Goal: Book appointment/travel/reservation

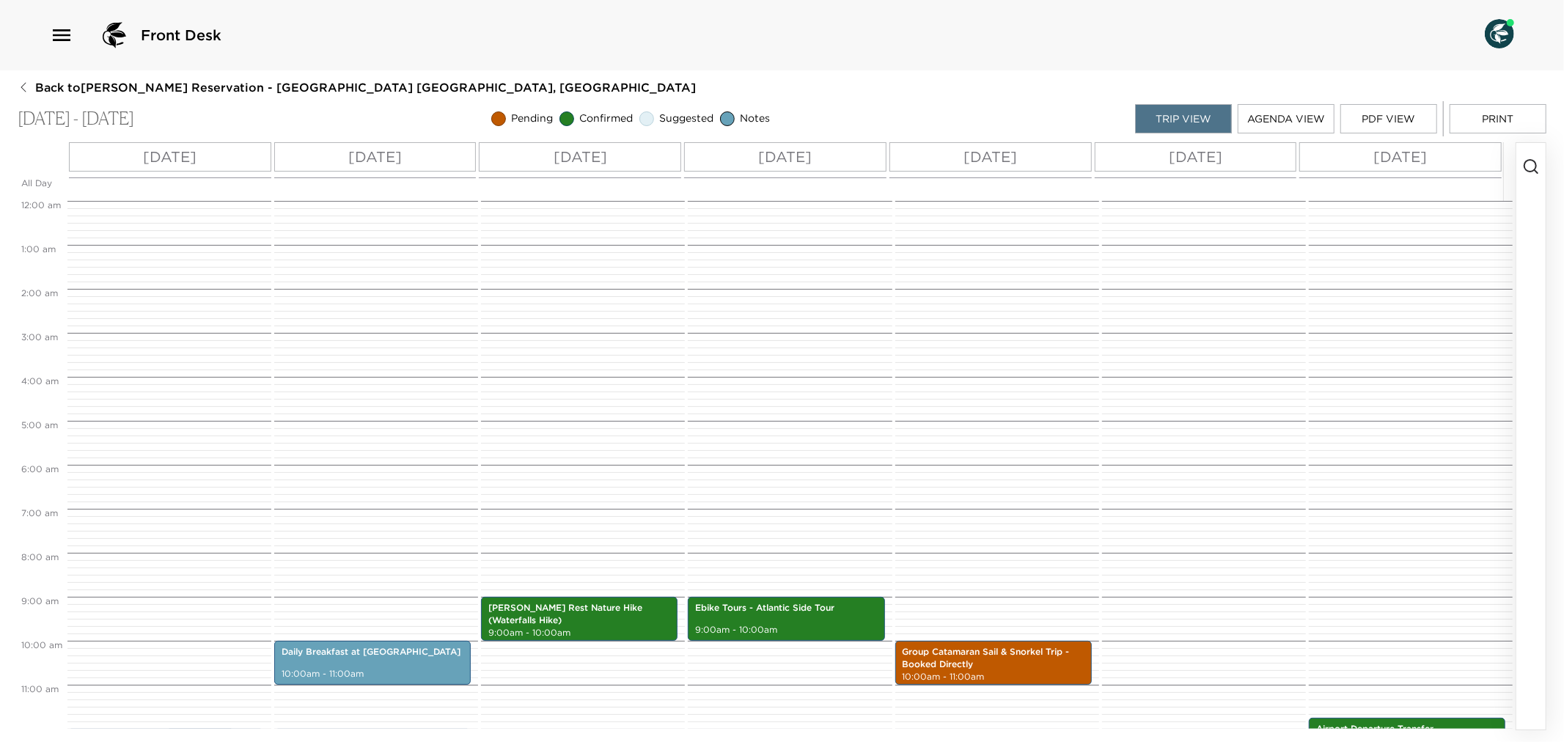
scroll to position [528, 0]
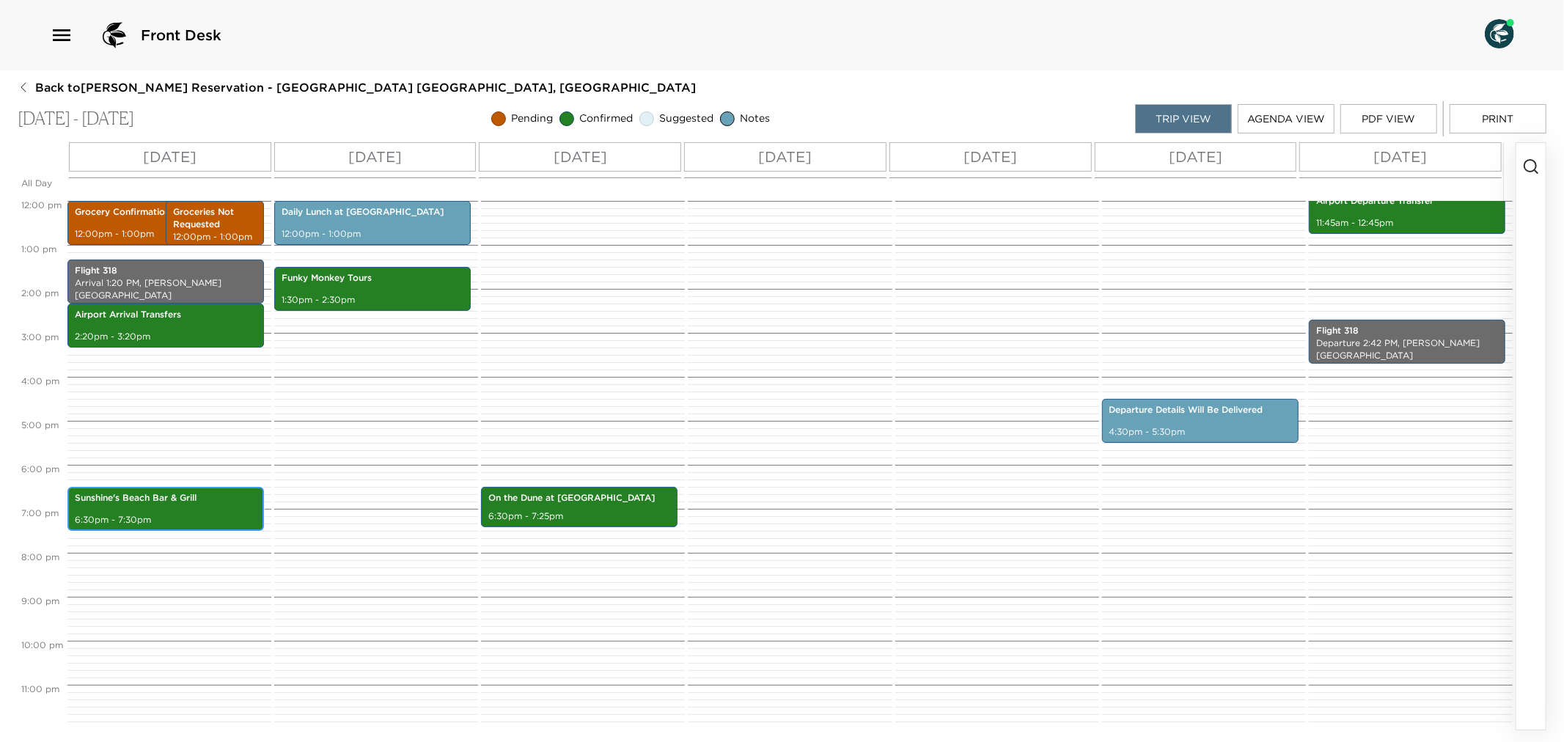
click at [201, 509] on div "[GEOGRAPHIC_DATA] 6:30pm - 7:30pm" at bounding box center [166, 509] width 188 height 40
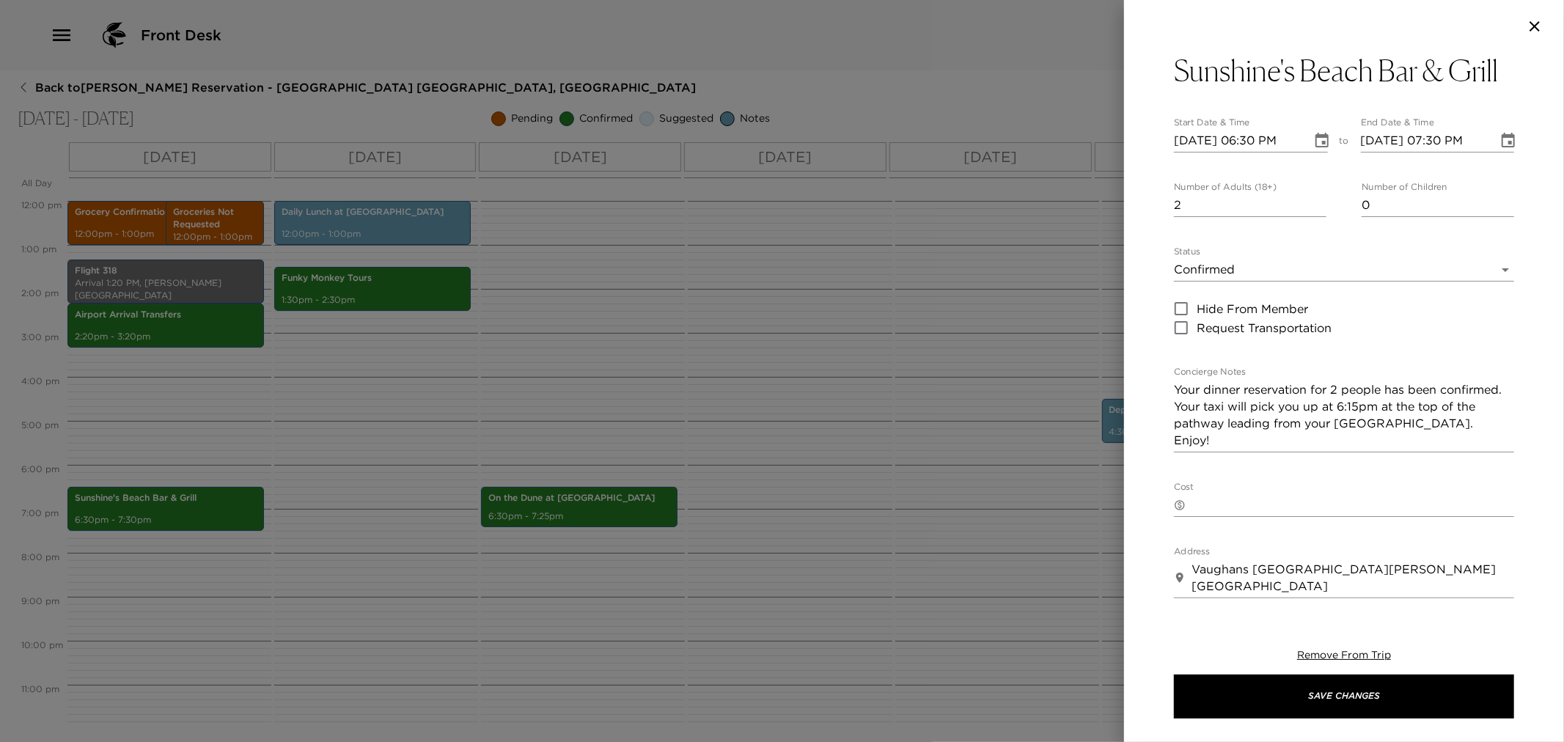
click at [822, 460] on div at bounding box center [782, 371] width 1564 height 742
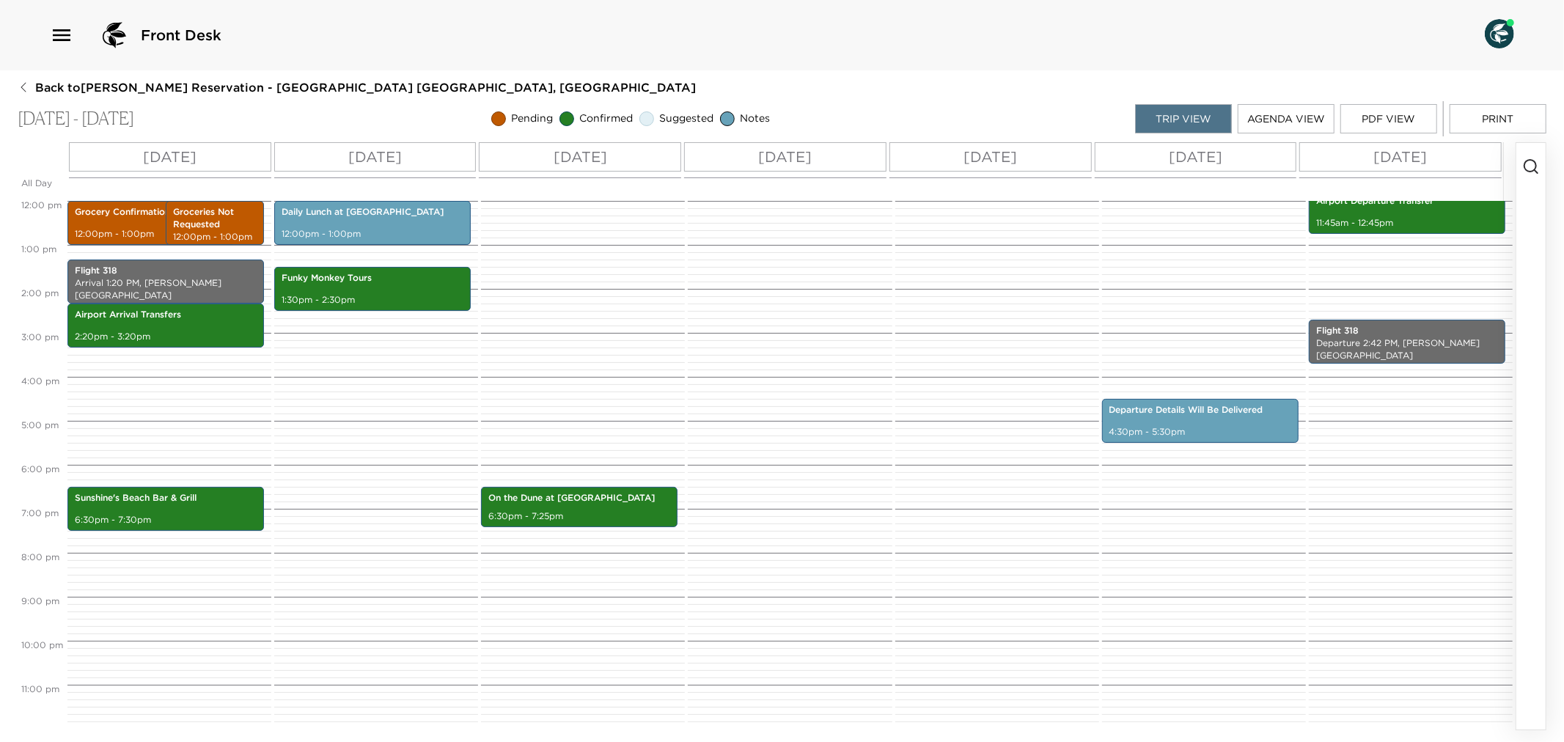
click at [1538, 164] on icon "button" at bounding box center [1531, 167] width 18 height 18
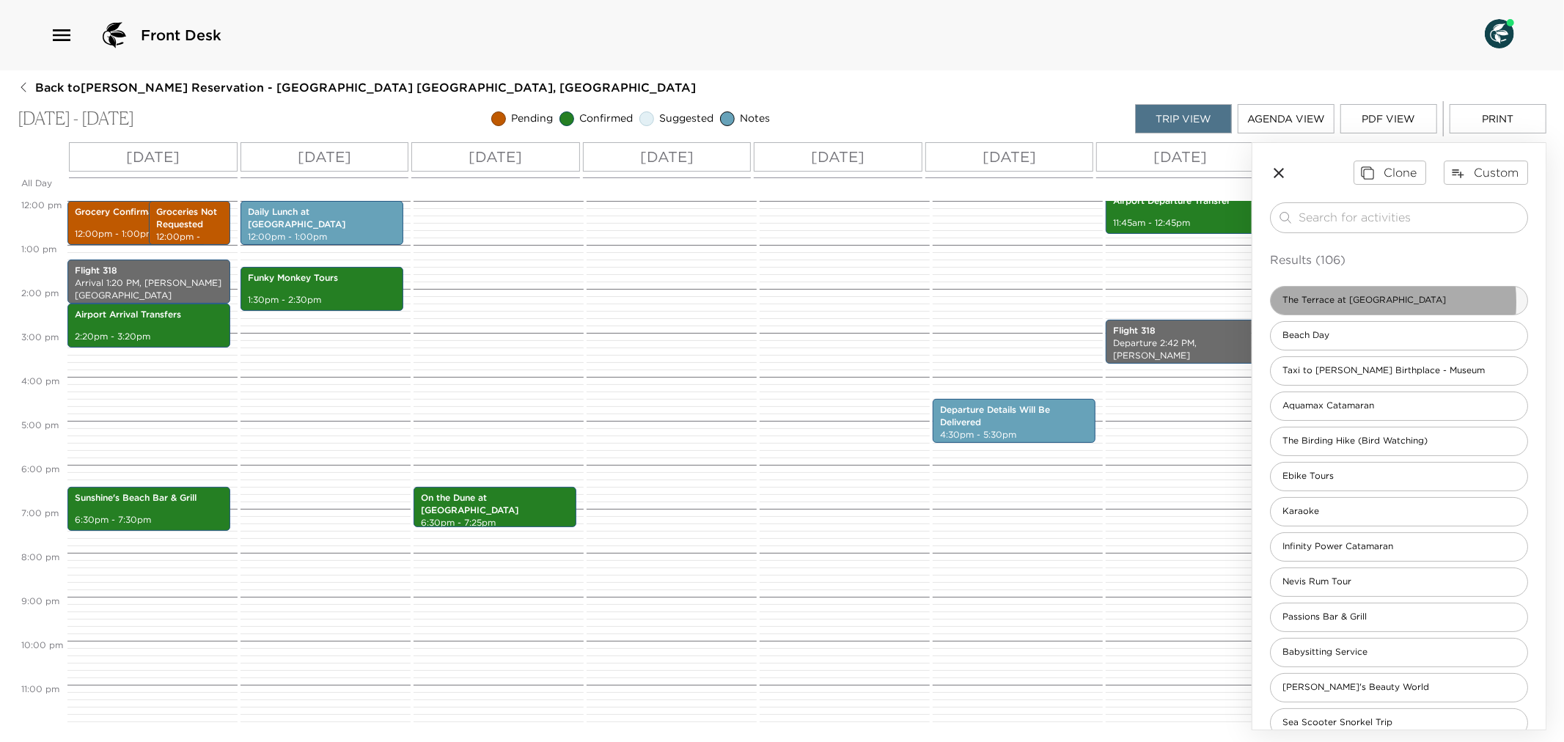
click at [1346, 302] on span "The Terrace at [GEOGRAPHIC_DATA]" at bounding box center [1364, 300] width 187 height 12
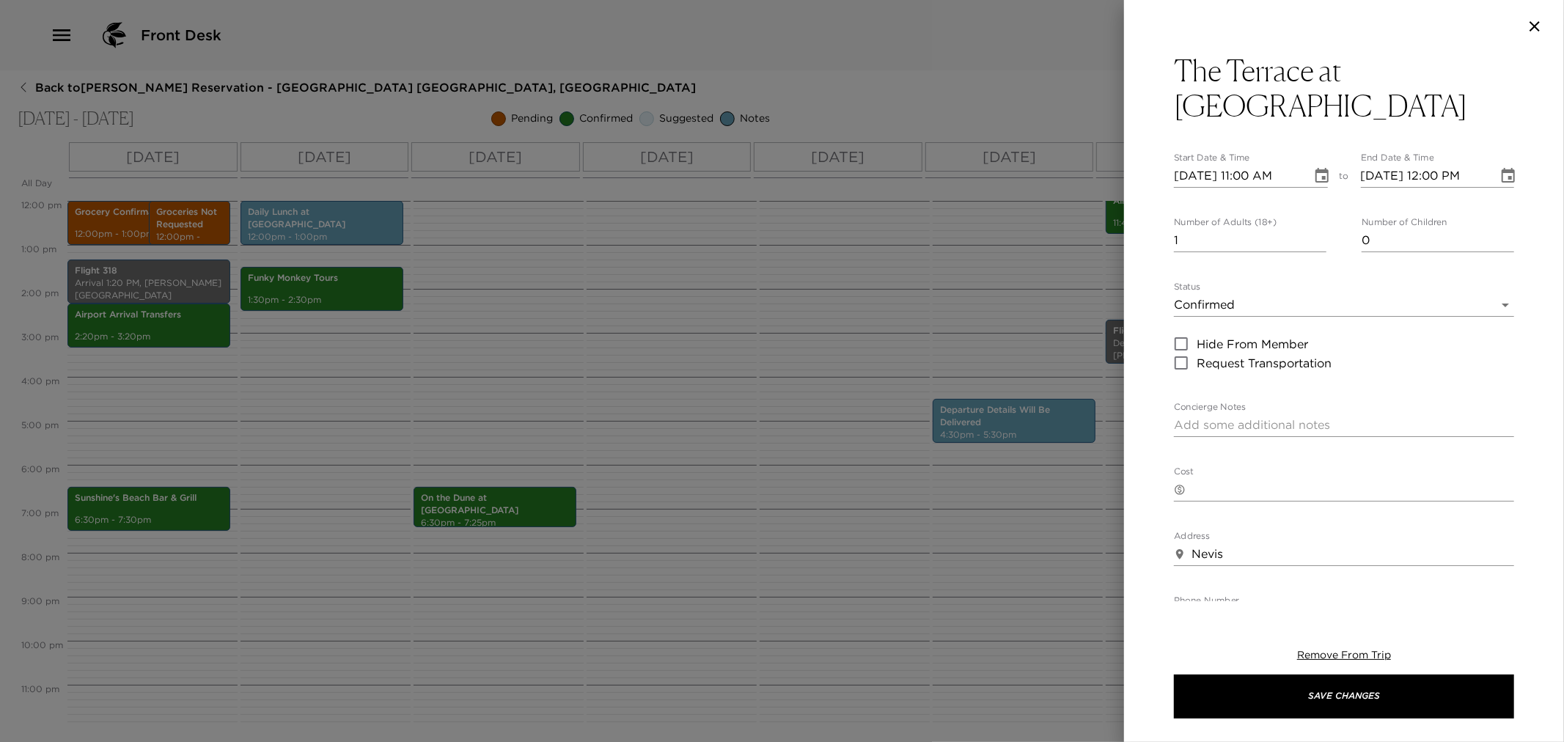
click at [909, 298] on div at bounding box center [782, 371] width 1564 height 742
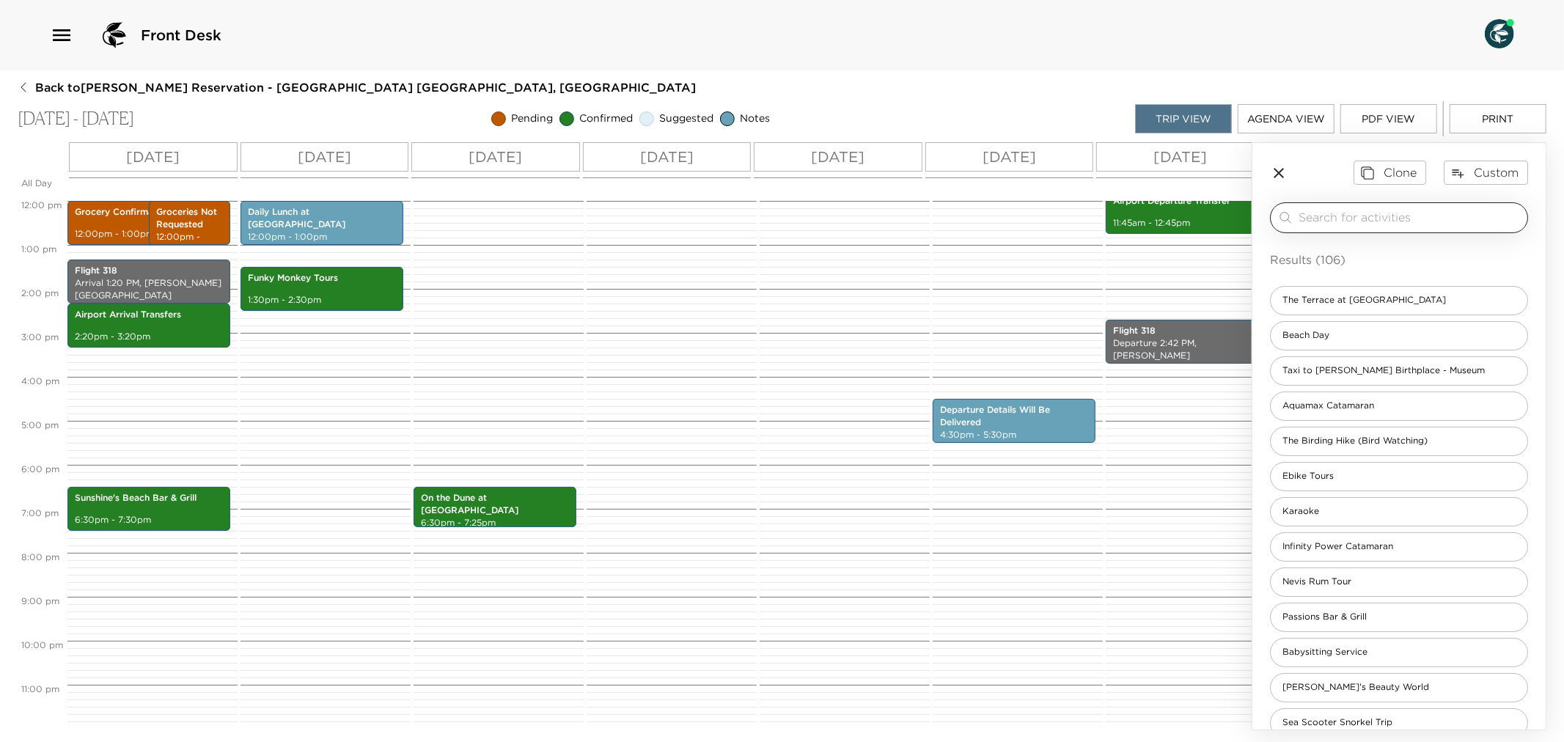
click at [1362, 220] on input "search" at bounding box center [1410, 217] width 223 height 17
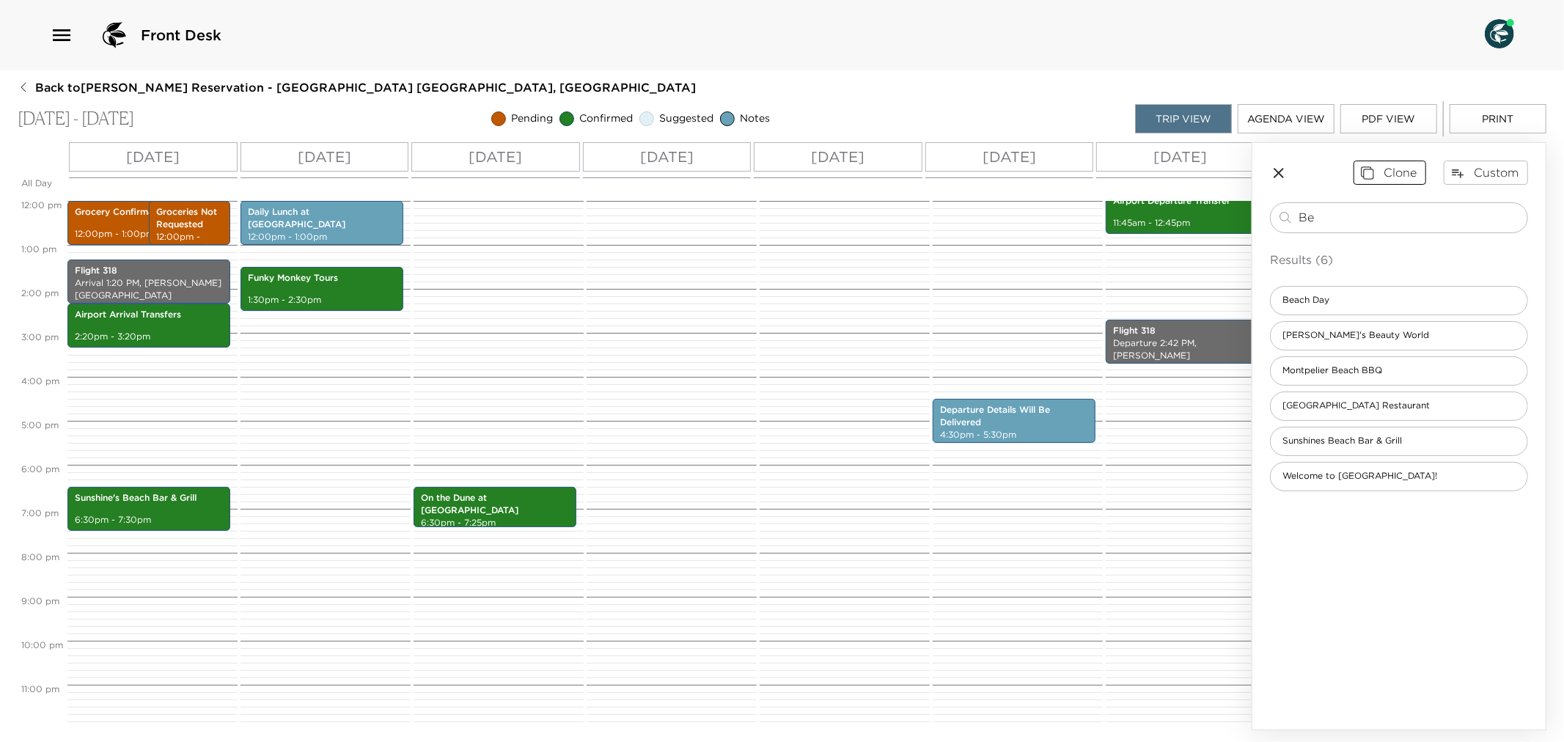
type input "B"
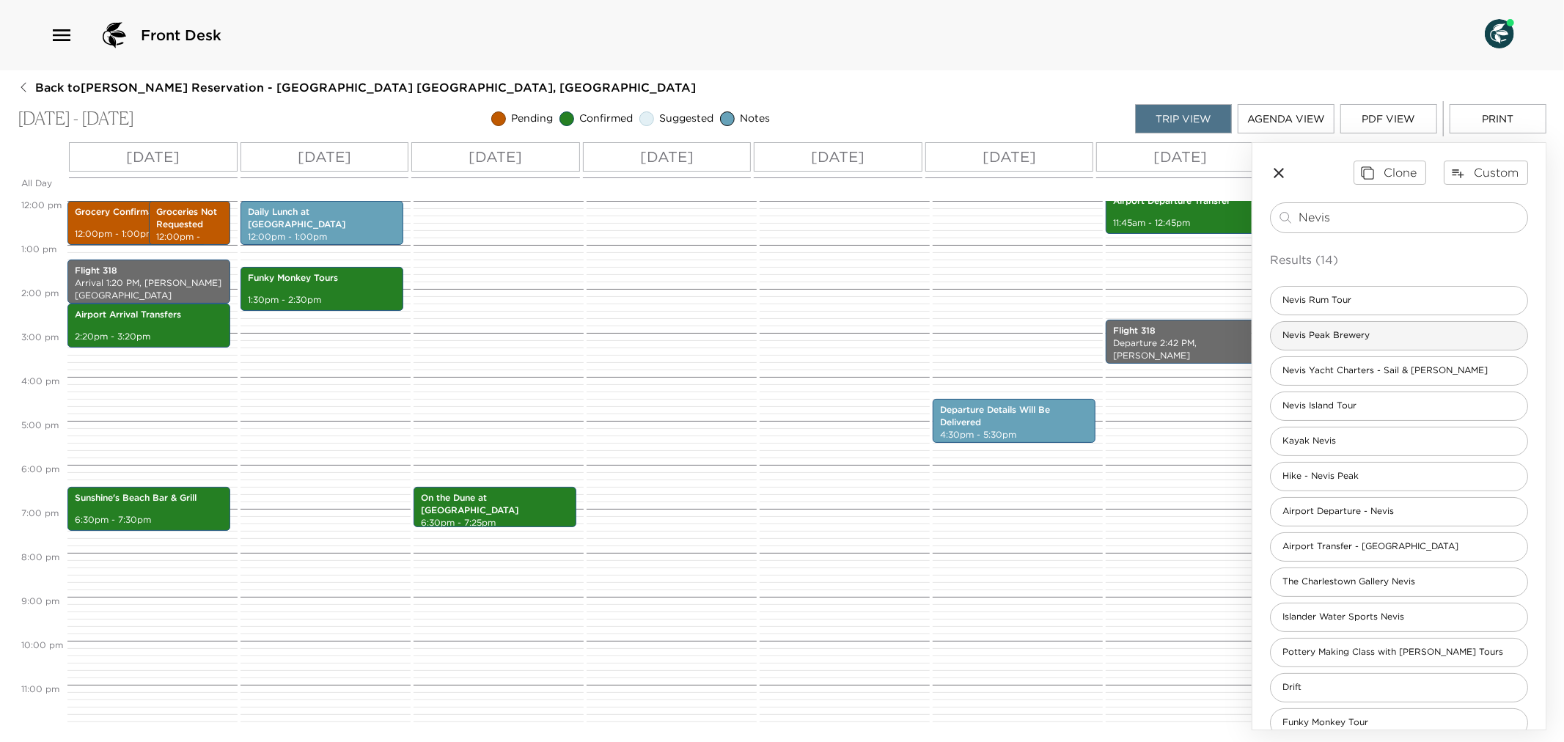
type input "Nevis"
click at [1351, 328] on div "Nevis Peak Brewery" at bounding box center [1399, 335] width 258 height 29
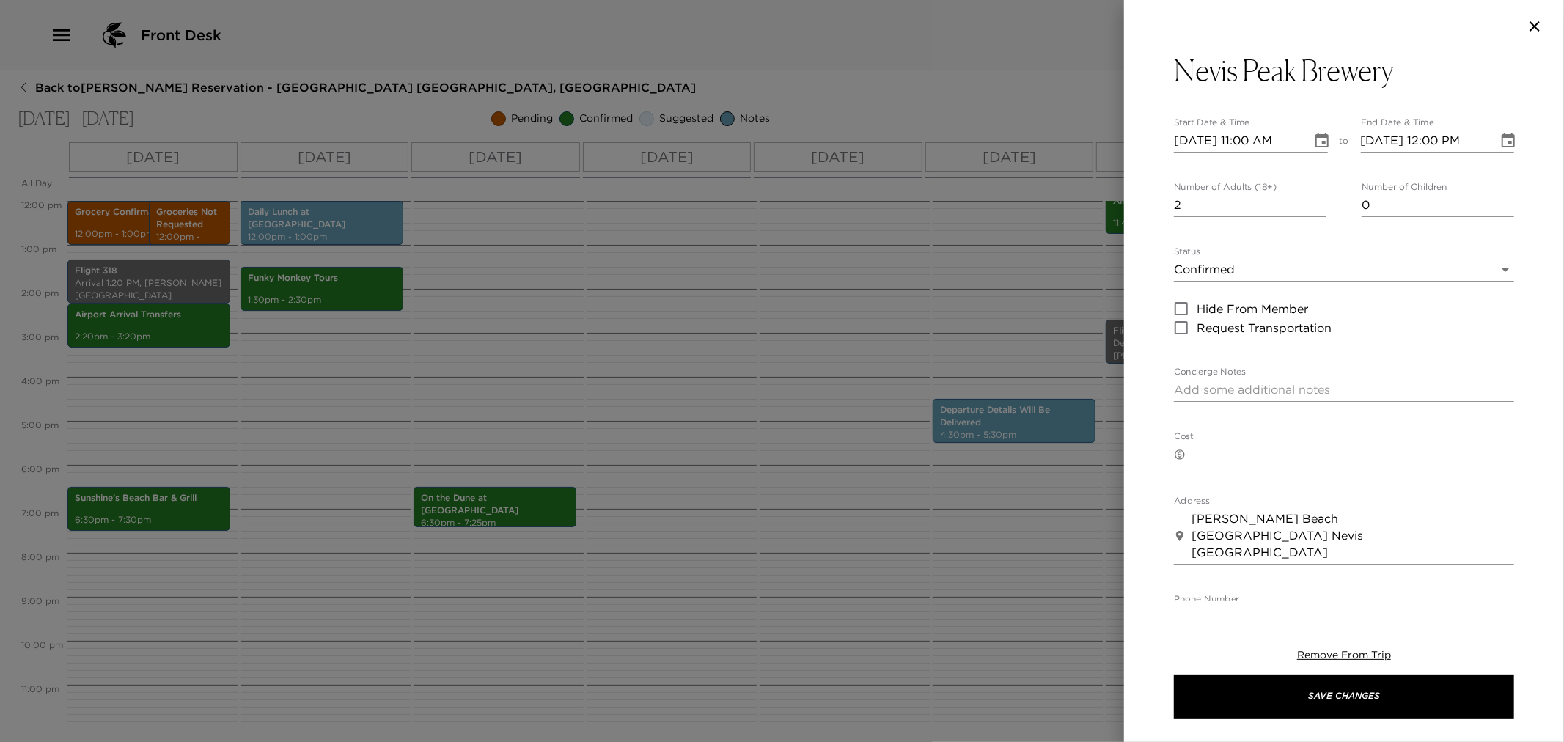
type input "2"
click at [1316, 200] on input "2" at bounding box center [1250, 205] width 153 height 23
click at [1315, 143] on icon "Choose date, selected date is Sep 2, 2025" at bounding box center [1322, 141] width 18 height 18
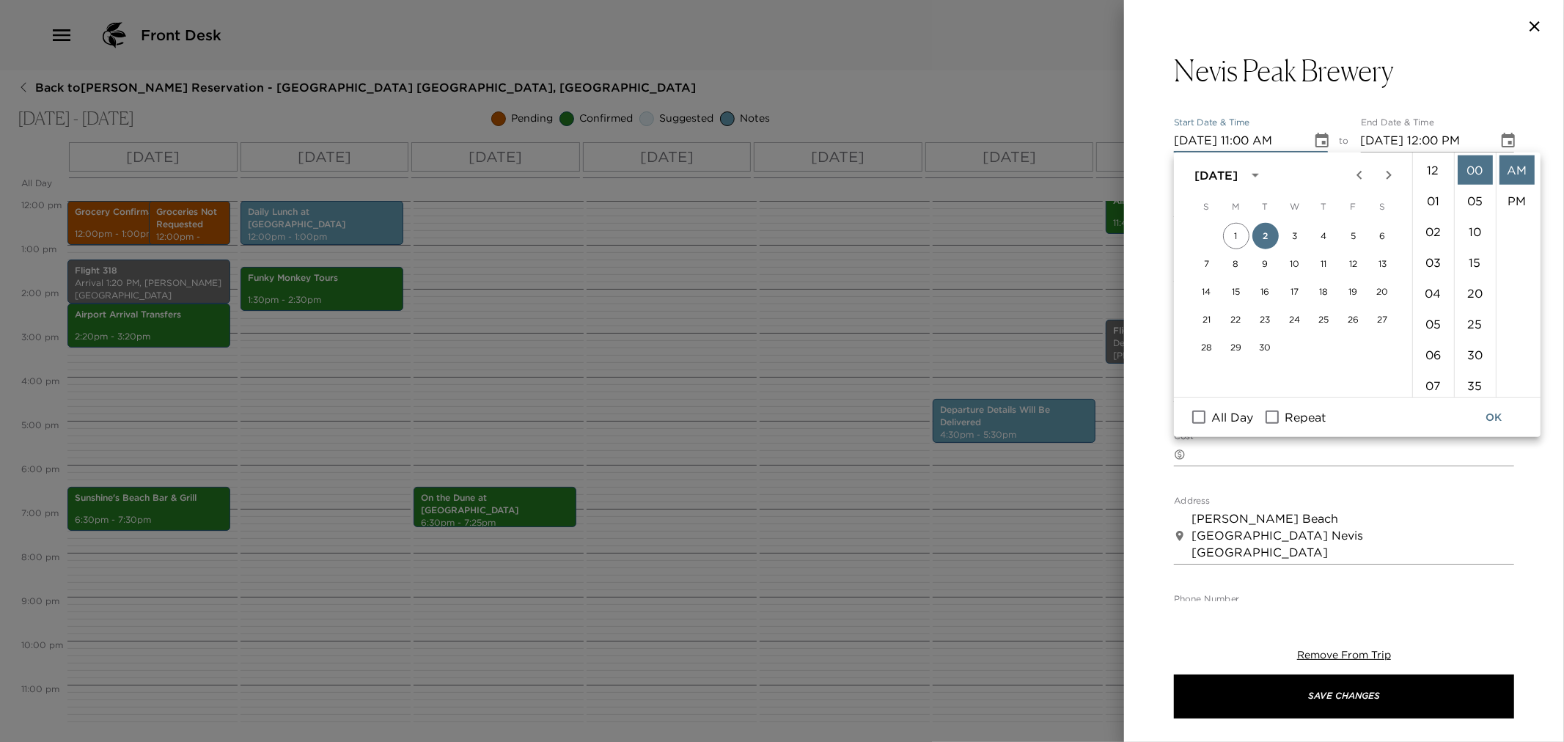
scroll to position [338, 0]
click at [1271, 230] on button "2" at bounding box center [1265, 236] width 26 height 26
click at [1431, 283] on li "07" at bounding box center [1433, 292] width 35 height 29
click at [1427, 293] on li "06" at bounding box center [1433, 301] width 35 height 29
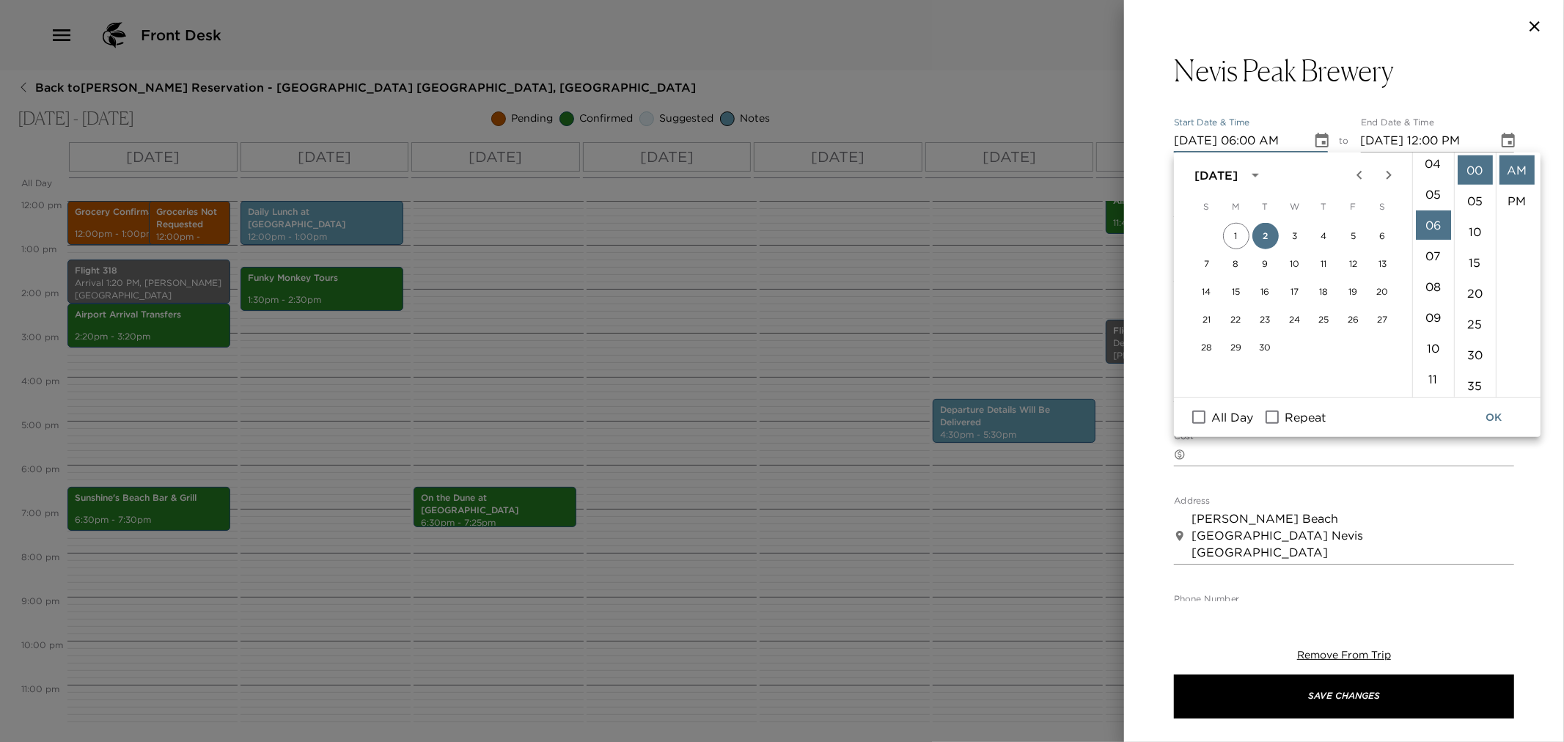
scroll to position [185, 0]
click at [1481, 356] on li "30" at bounding box center [1475, 354] width 35 height 29
click at [1519, 202] on li "PM" at bounding box center [1516, 200] width 35 height 29
type input "[DATE] 06:30 PM"
type input "[DATE] 07:30 PM"
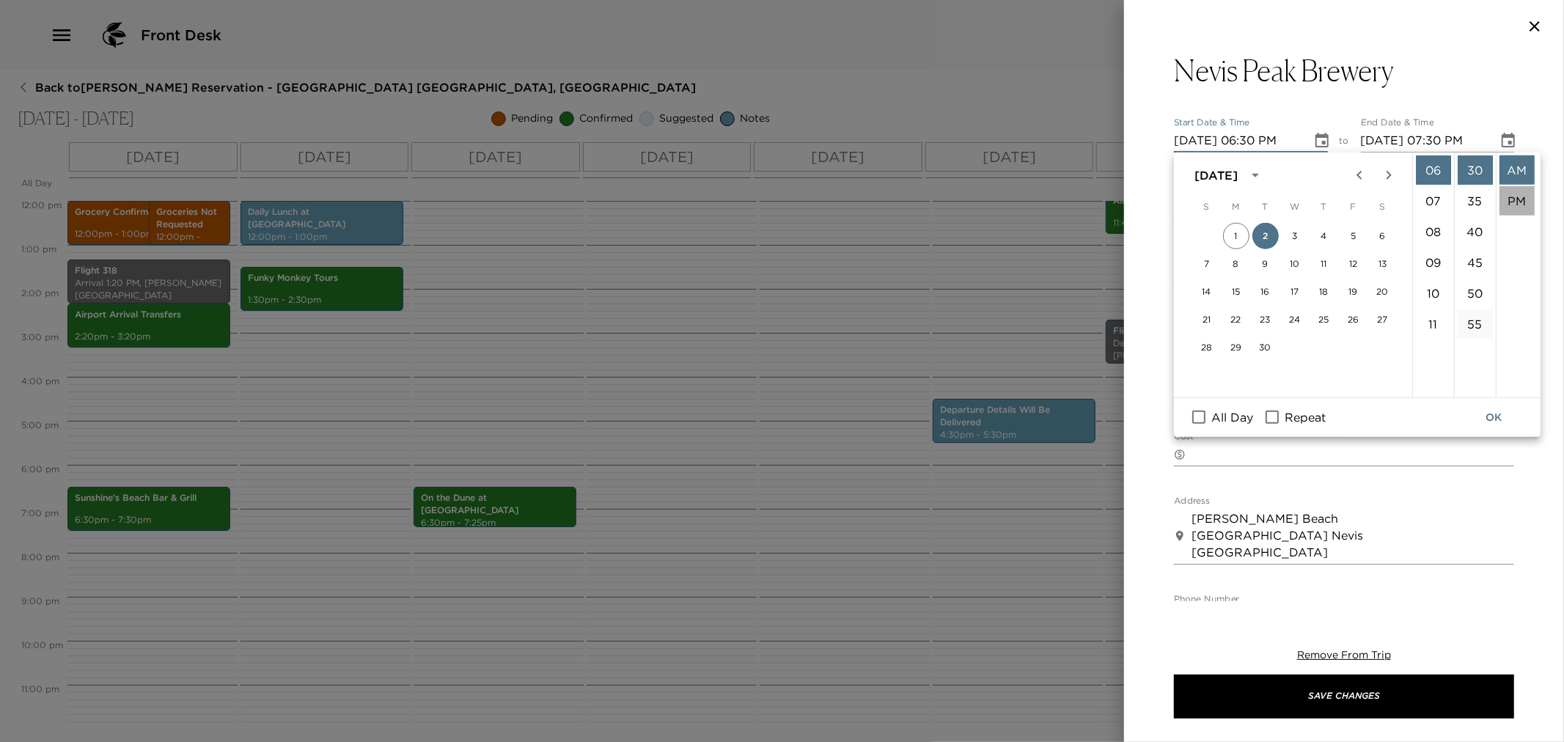
scroll to position [30, 0]
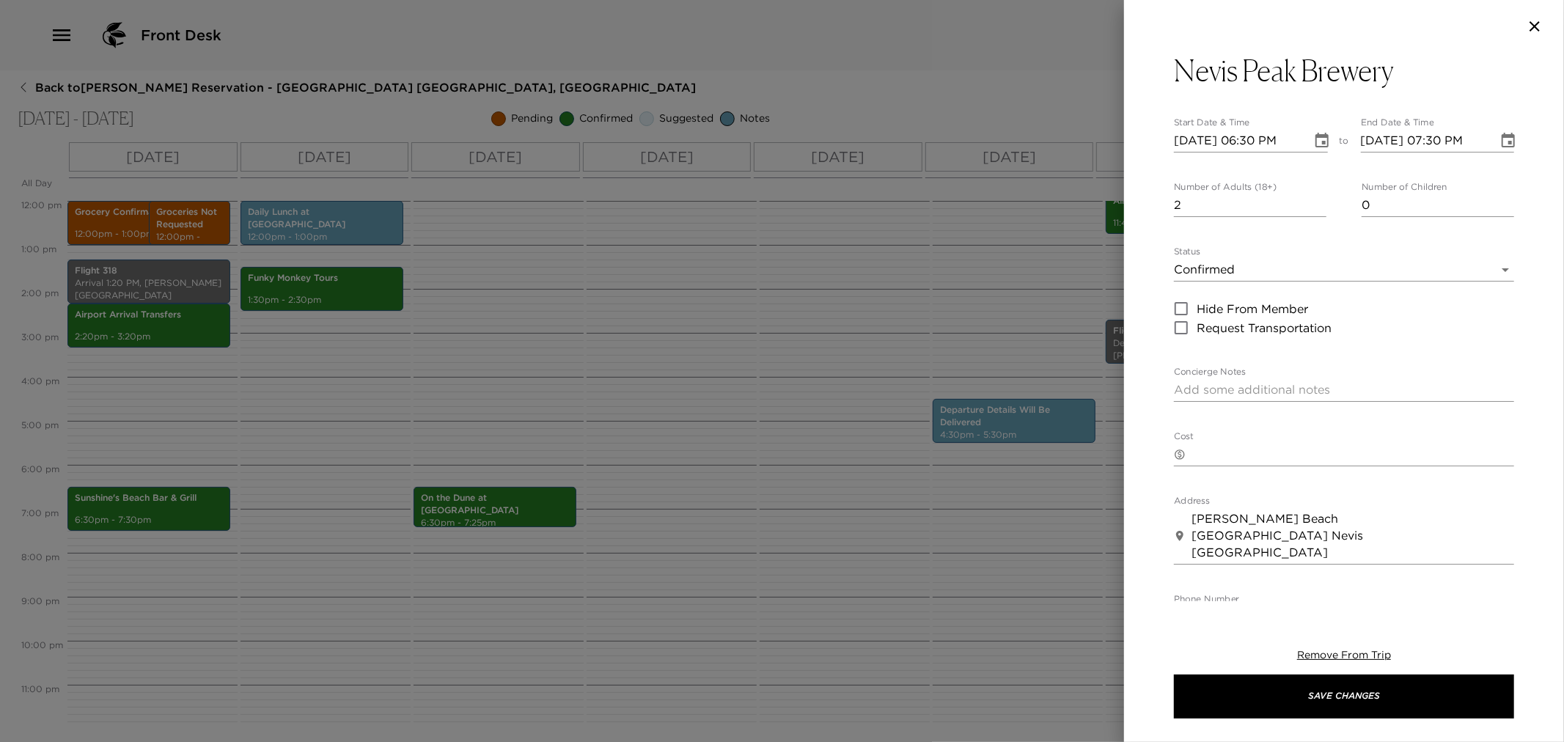
click at [1487, 259] on body "Front Desk Back to [PERSON_NAME] Reservation - [GEOGRAPHIC_DATA] 3 Nevis, [GEOG…" at bounding box center [782, 371] width 1564 height 742
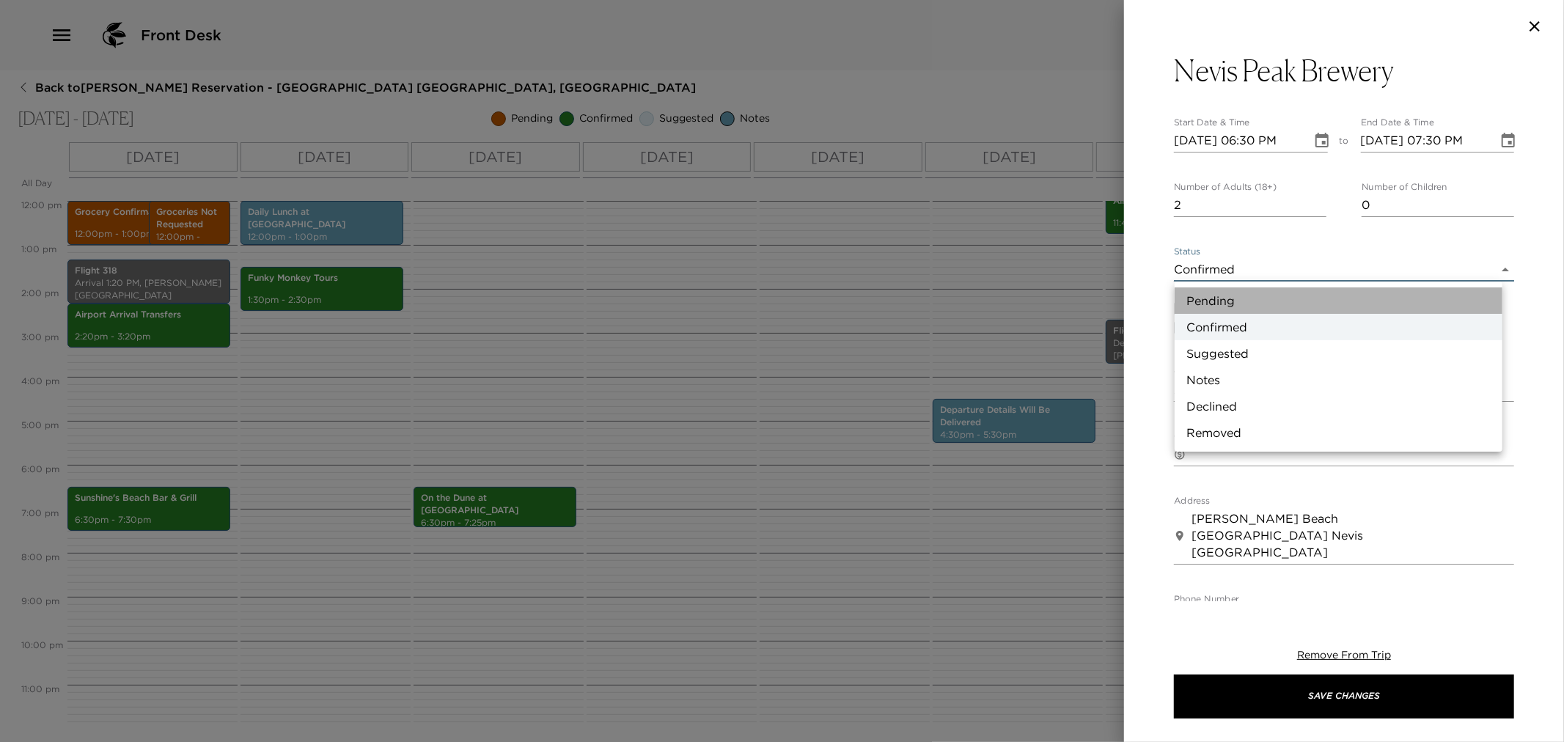
click at [1278, 304] on li "Pending" at bounding box center [1339, 300] width 328 height 26
type input "Pending"
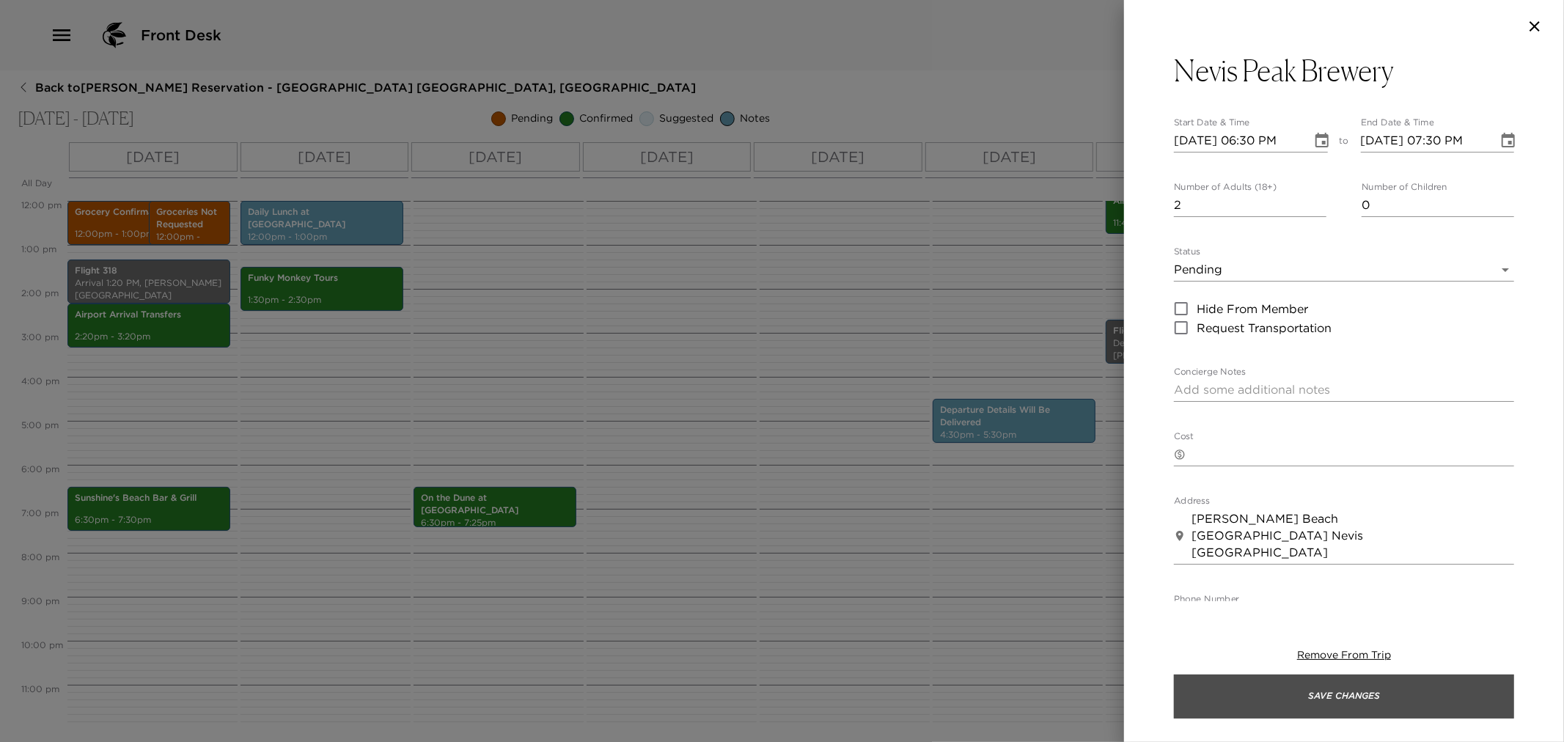
drag, startPoint x: 1328, startPoint y: 709, endPoint x: 1082, endPoint y: 596, distance: 270.3
click at [1325, 709] on button "Save Changes" at bounding box center [1344, 697] width 340 height 44
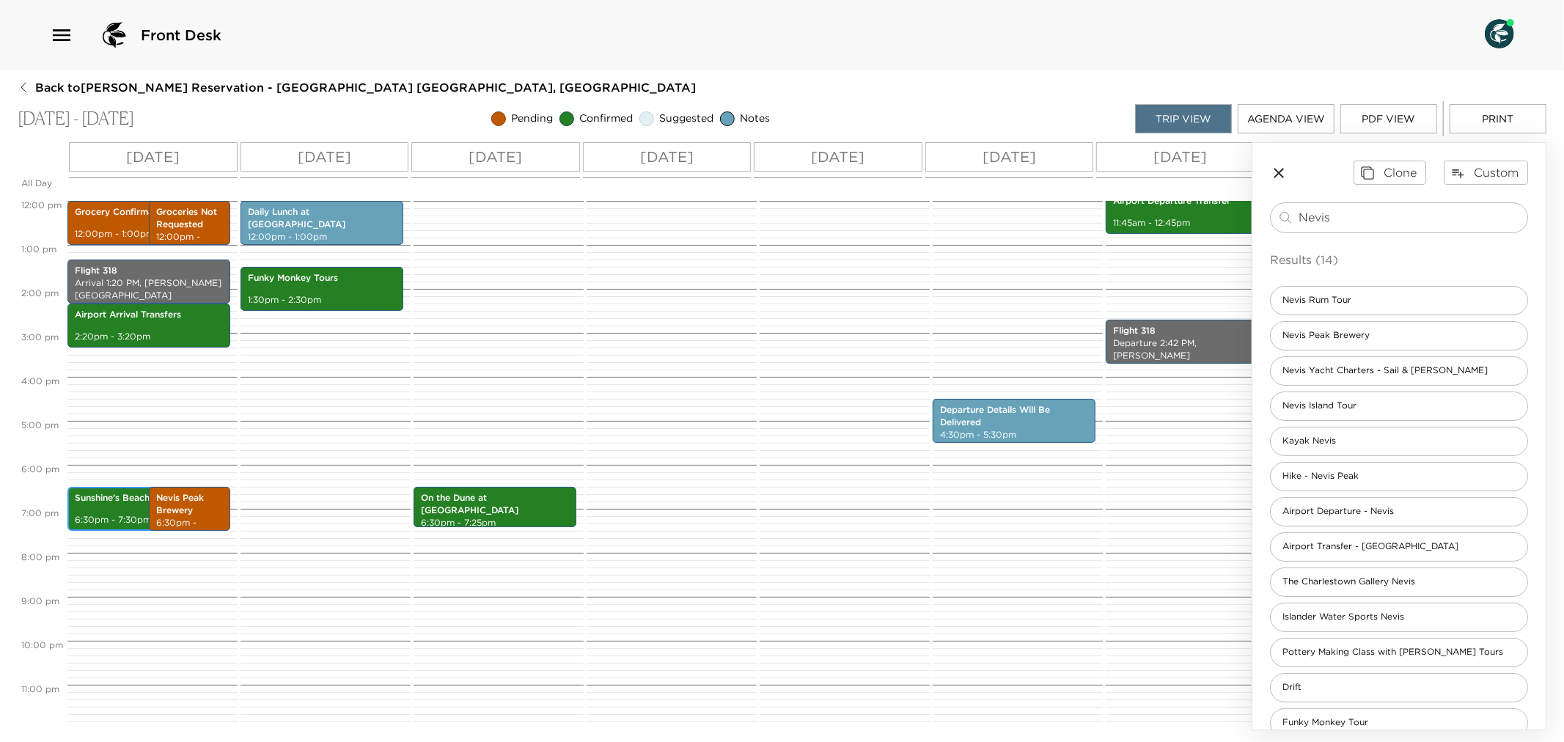
click at [110, 496] on p "Sunshine's Beach Bar & Grill" at bounding box center [137, 498] width 124 height 12
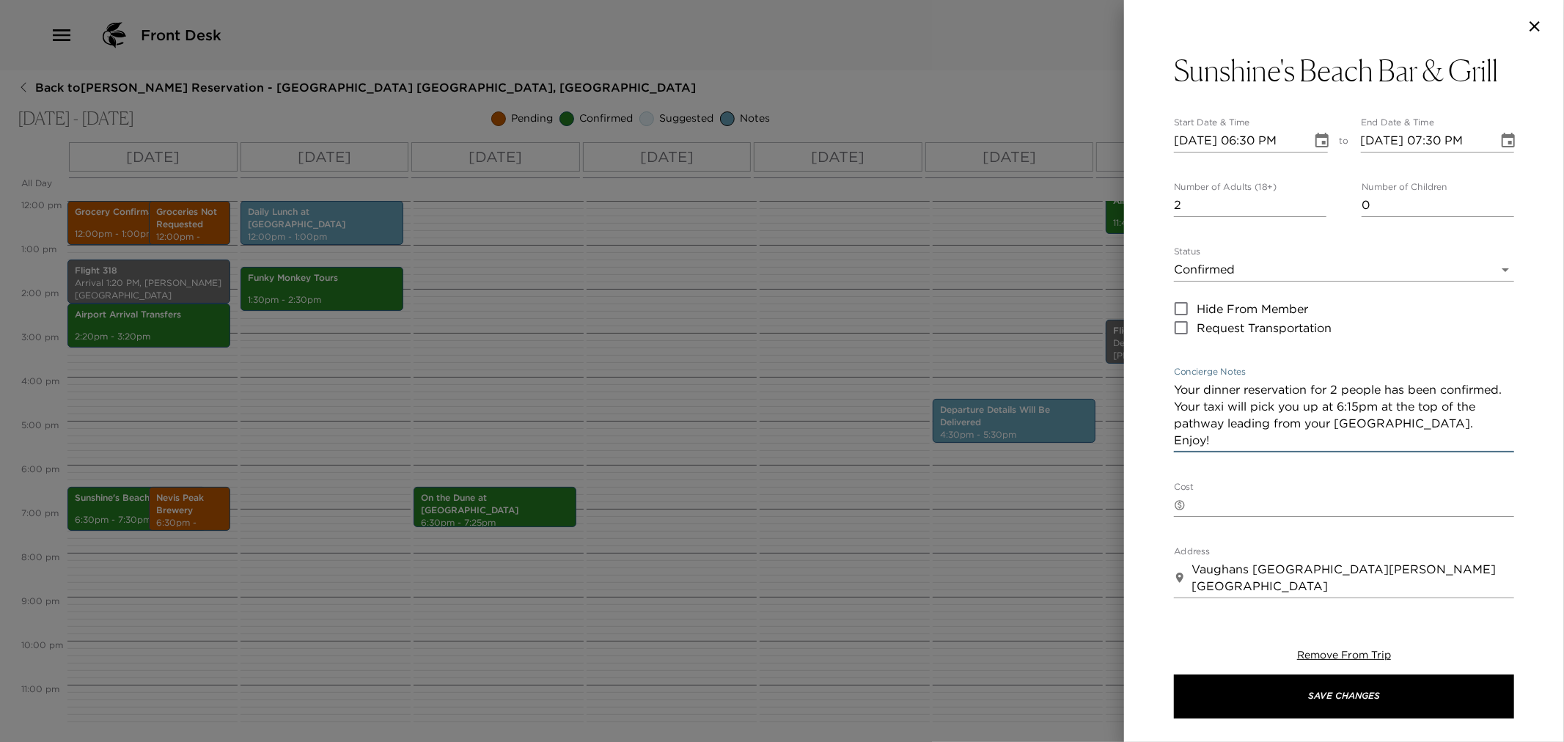
drag, startPoint x: 1174, startPoint y: 382, endPoint x: 1386, endPoint y: 485, distance: 235.8
click at [1386, 485] on div "Sunshine's Beach Bar & Grill Start Date & Time [DATE] 06:30 PM to End Date & Ti…" at bounding box center [1344, 519] width 340 height 933
click at [451, 570] on div at bounding box center [782, 371] width 1564 height 742
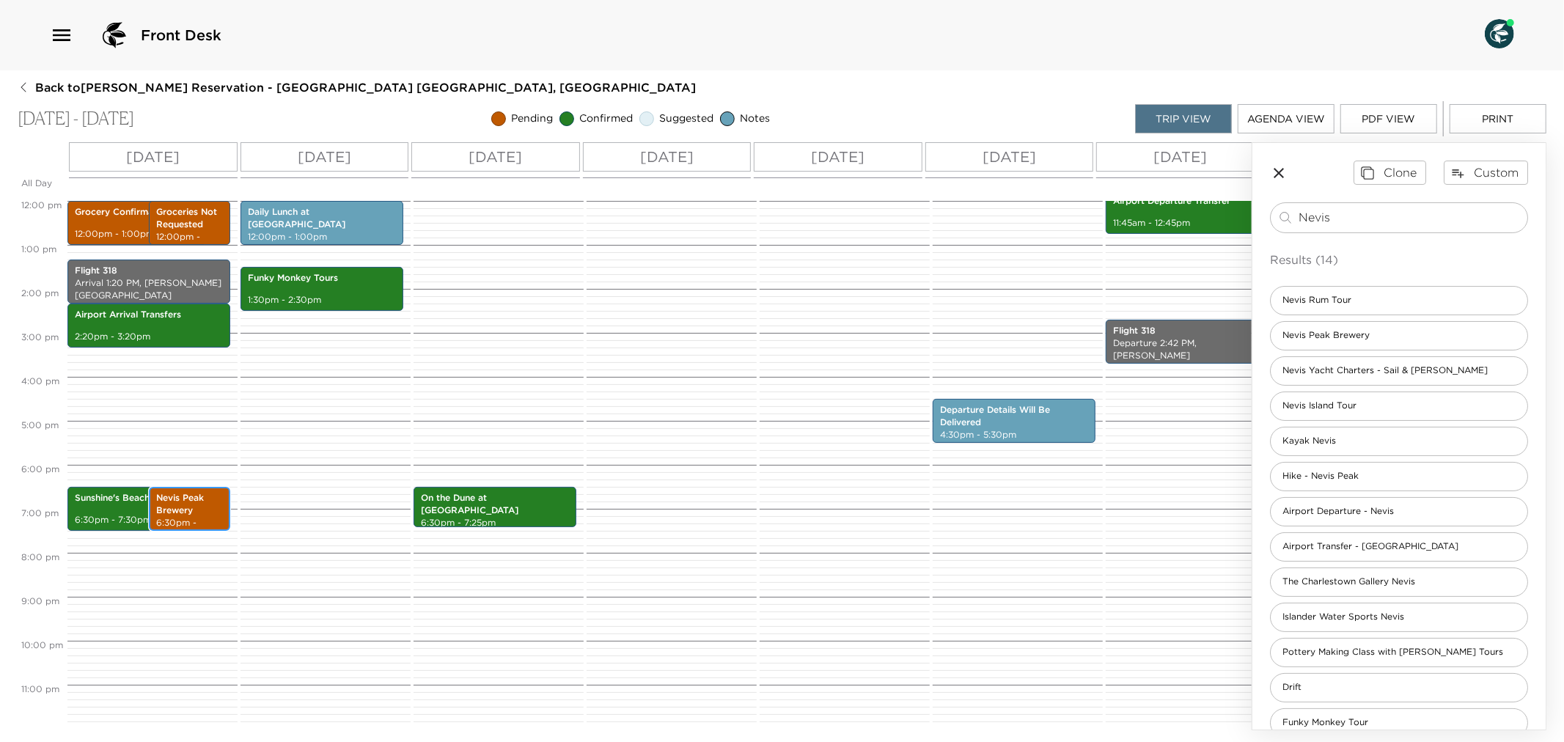
click at [181, 509] on p "Nevis Peak Brewery" at bounding box center [189, 504] width 67 height 25
click at [194, 508] on p "Nevis Peak Brewery" at bounding box center [189, 504] width 67 height 25
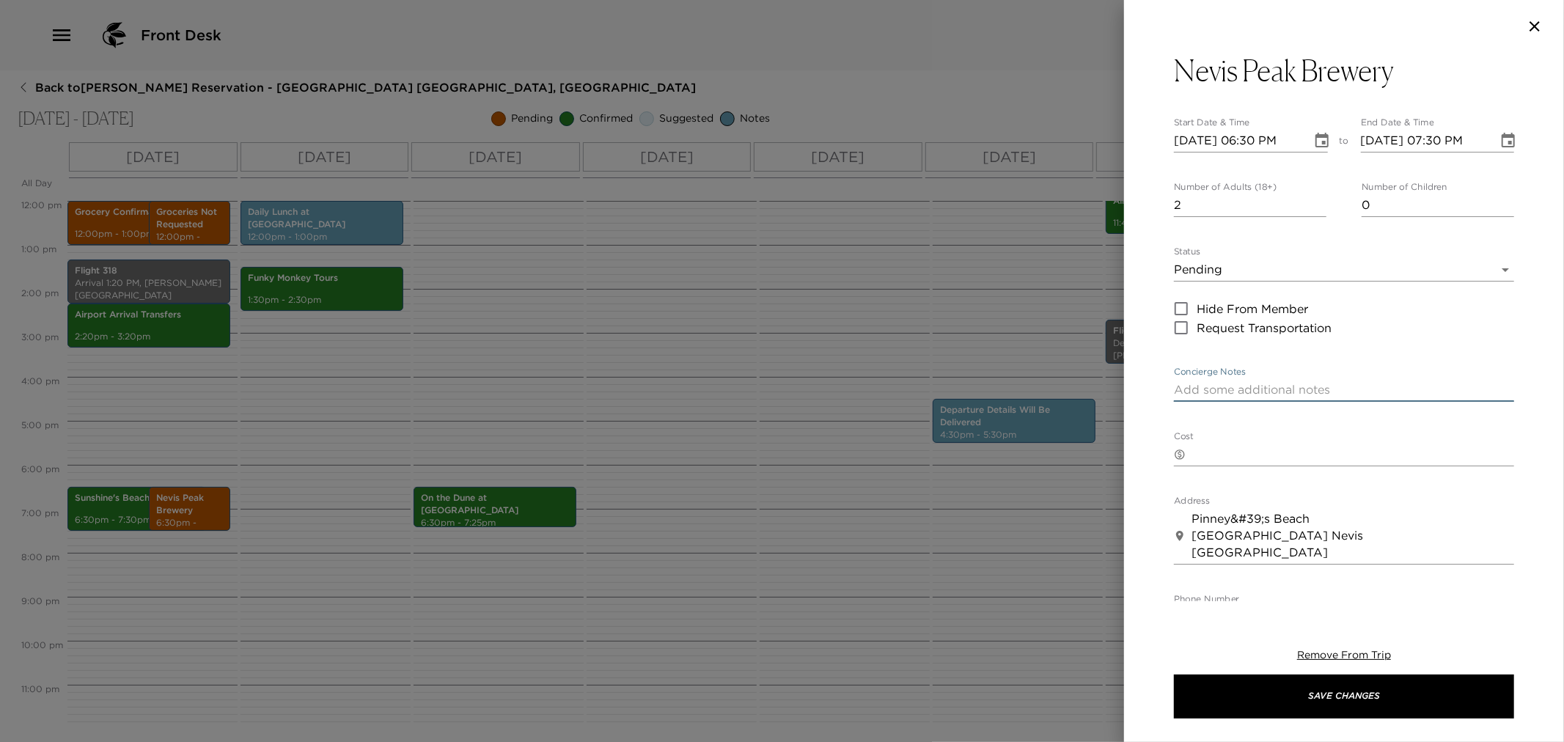
click at [1255, 396] on textarea "Concierge Notes" at bounding box center [1344, 389] width 340 height 17
paste textarea "Your dinner reservation for 2 people has been confirmed. Your taxi will pick yo…"
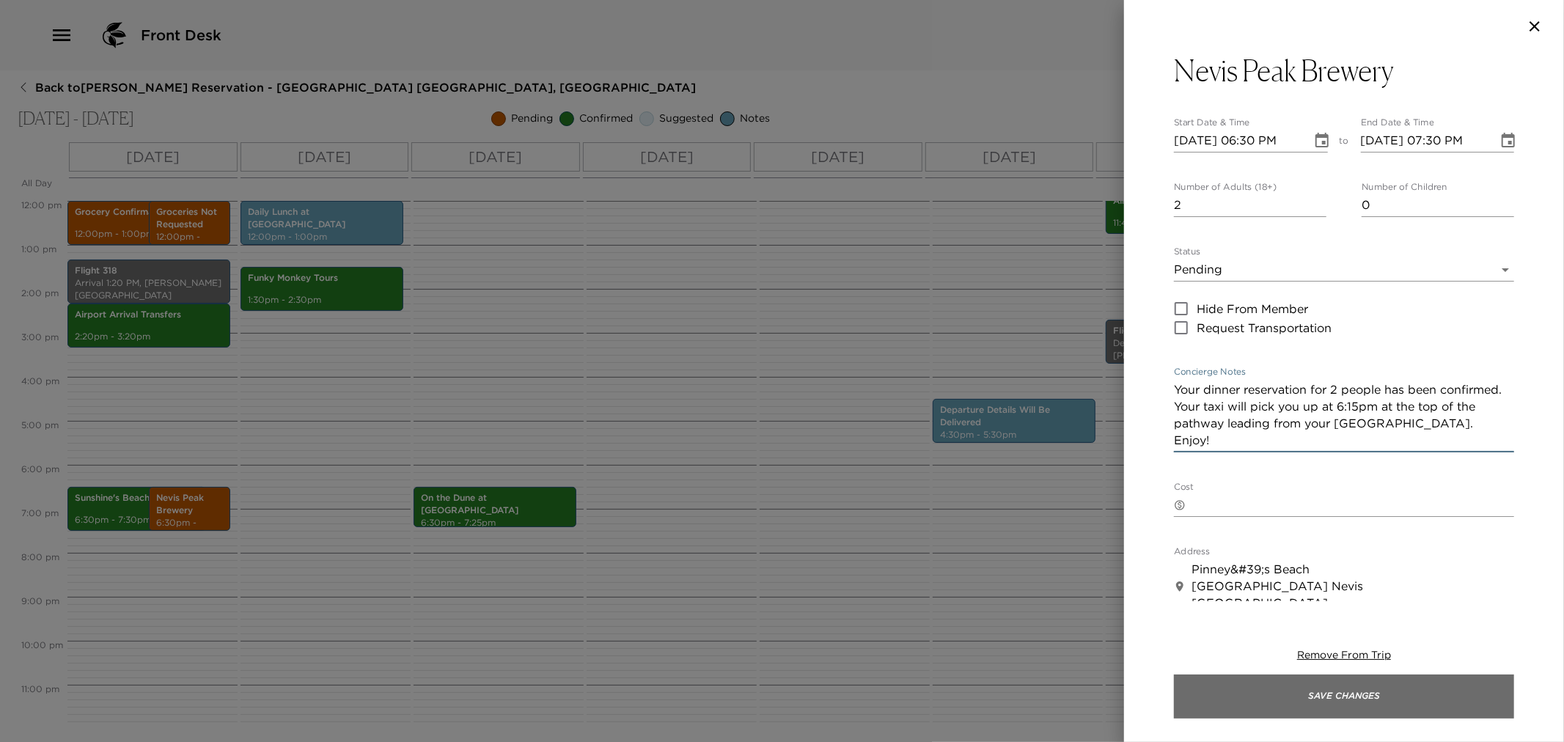
type textarea "Your dinner reservation for 2 people has been confirmed. Your taxi will pick yo…"
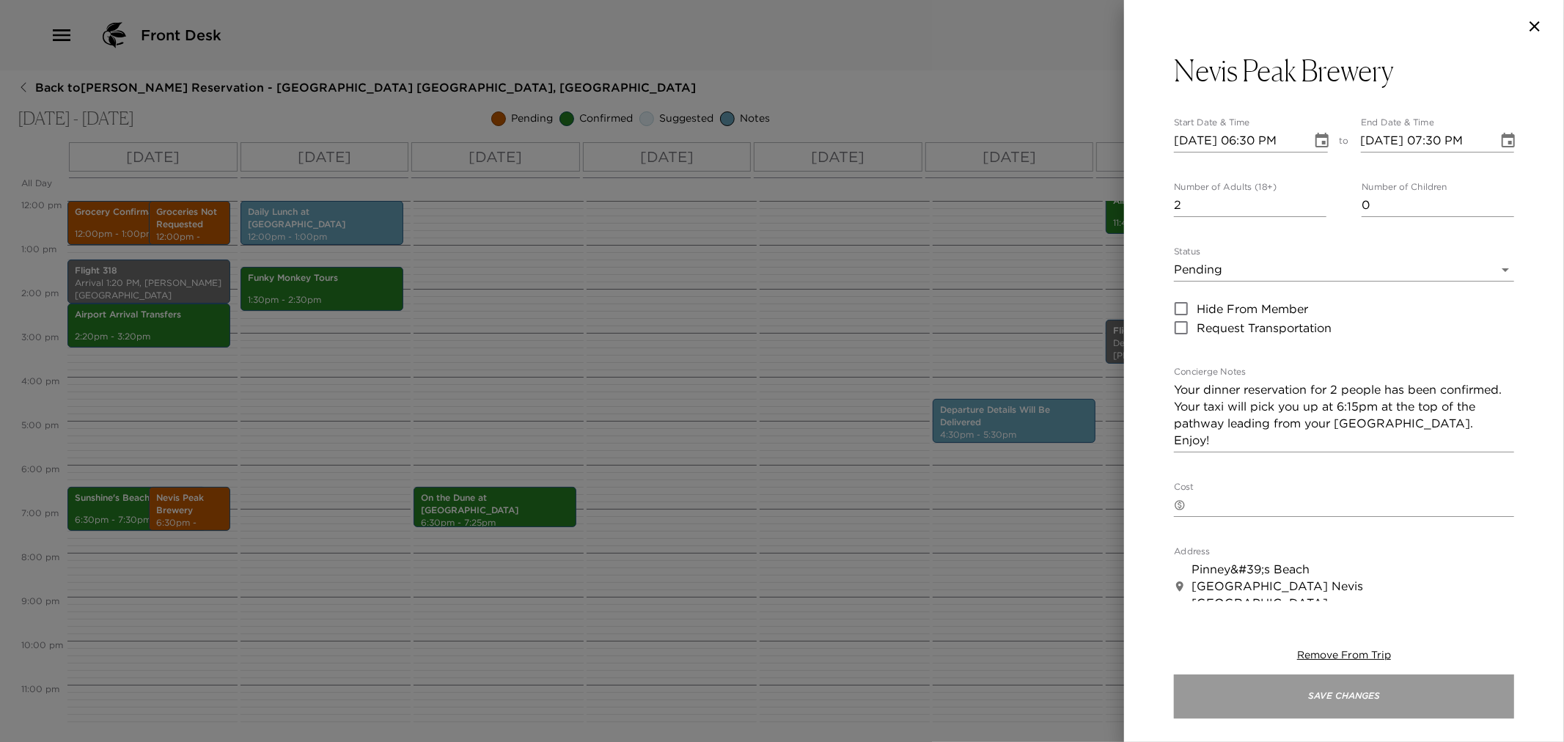
drag, startPoint x: 1426, startPoint y: 686, endPoint x: 1197, endPoint y: 693, distance: 229.6
click at [1424, 686] on button "Save Changes" at bounding box center [1344, 697] width 340 height 44
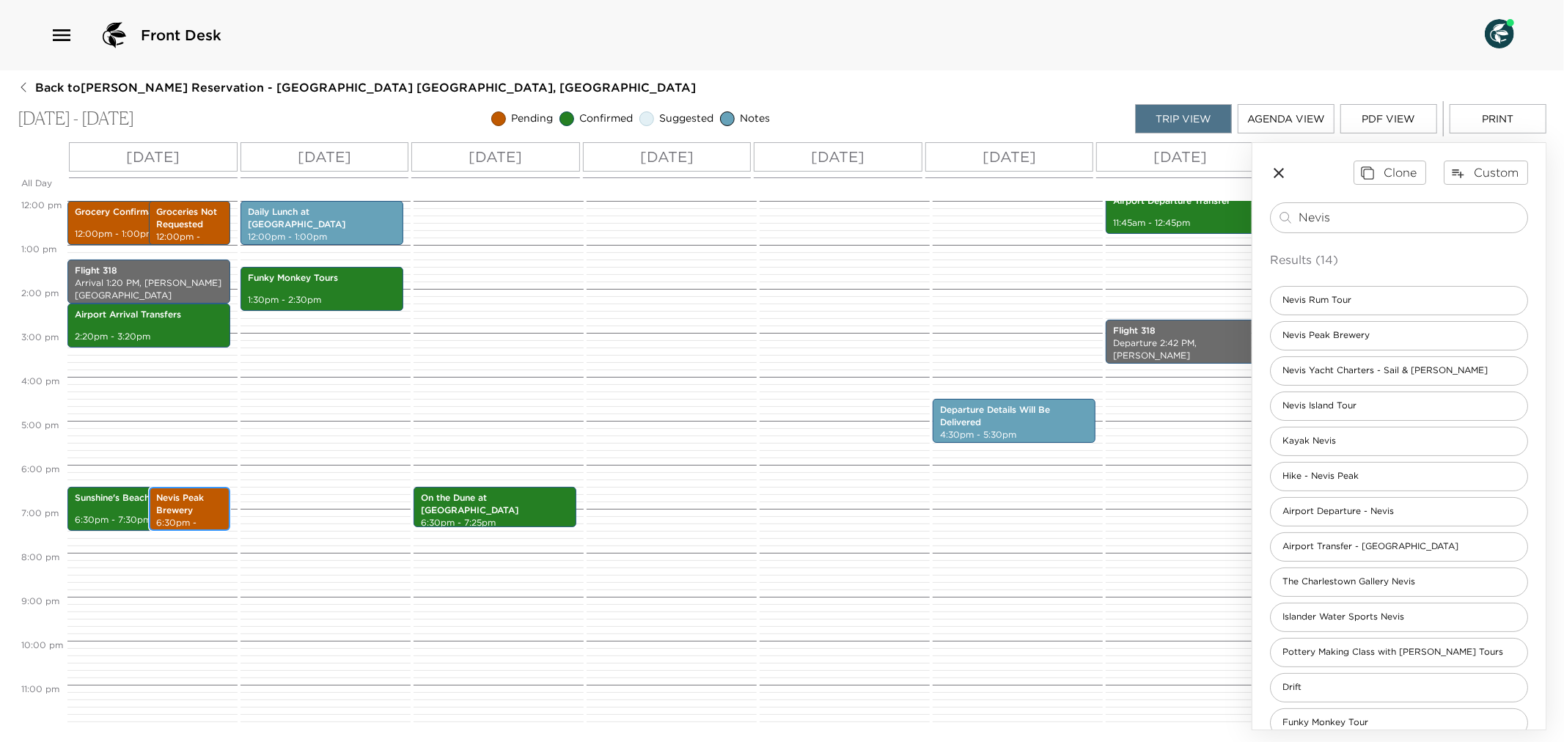
click at [193, 495] on p "Nevis Peak Brewery" at bounding box center [189, 504] width 67 height 25
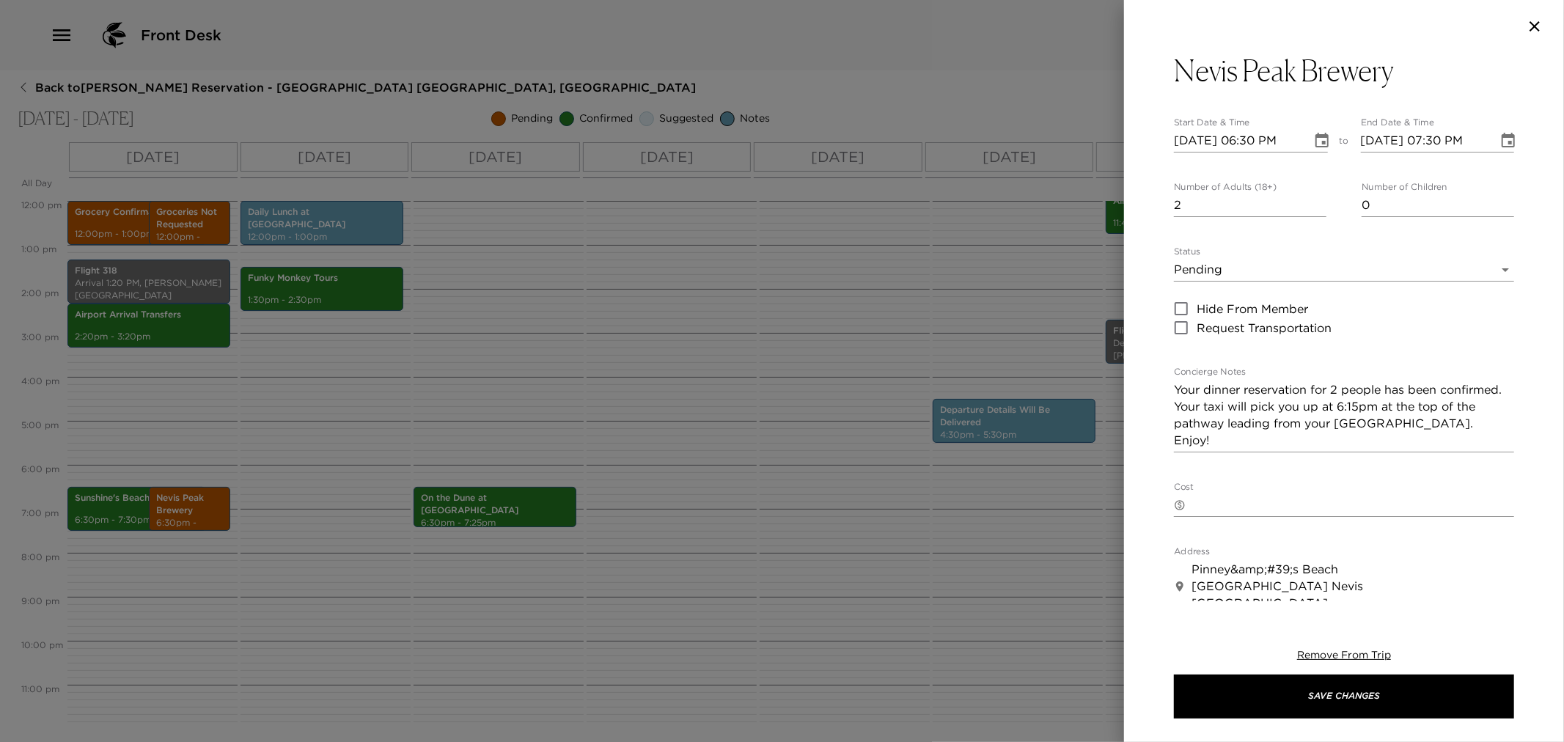
click at [358, 452] on div at bounding box center [782, 371] width 1564 height 742
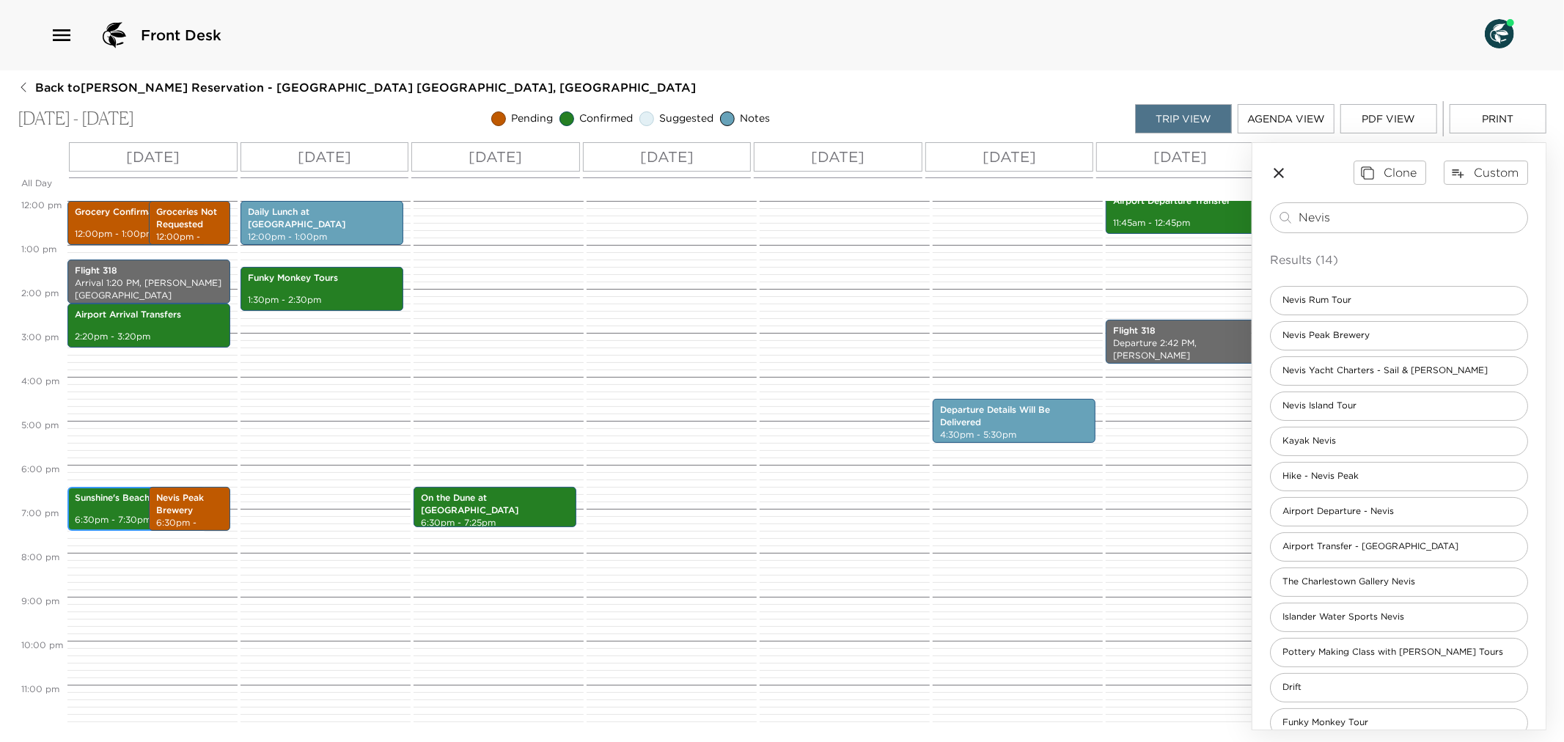
click at [90, 504] on p "Sunshine's Beach Bar & Grill" at bounding box center [137, 498] width 124 height 12
click at [89, 504] on p "Sunshine's Beach Bar & Grill" at bounding box center [137, 498] width 124 height 12
click at [1278, 170] on icon "button" at bounding box center [1279, 173] width 18 height 18
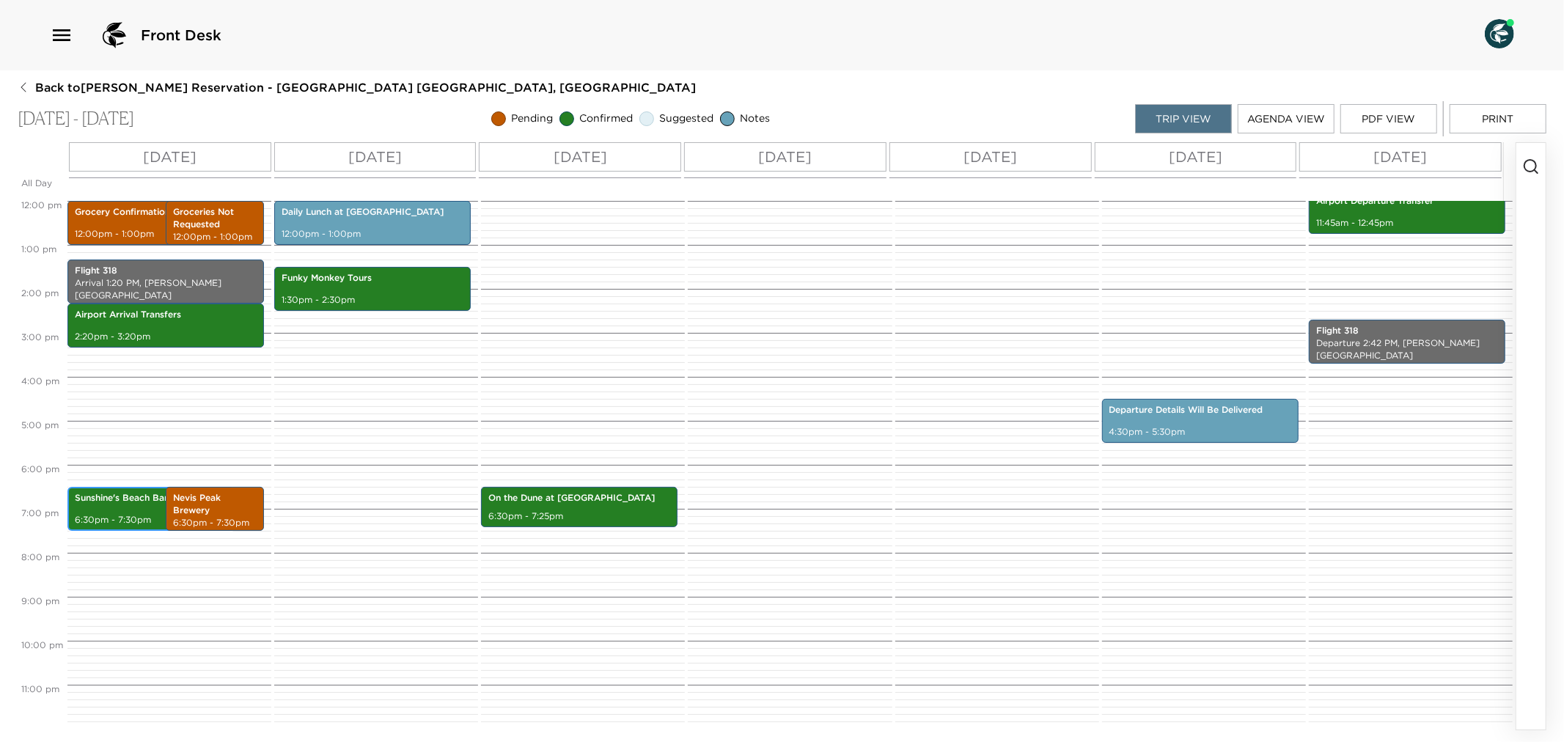
click at [118, 506] on div "[GEOGRAPHIC_DATA] 6:30pm - 7:30pm" at bounding box center [151, 509] width 158 height 40
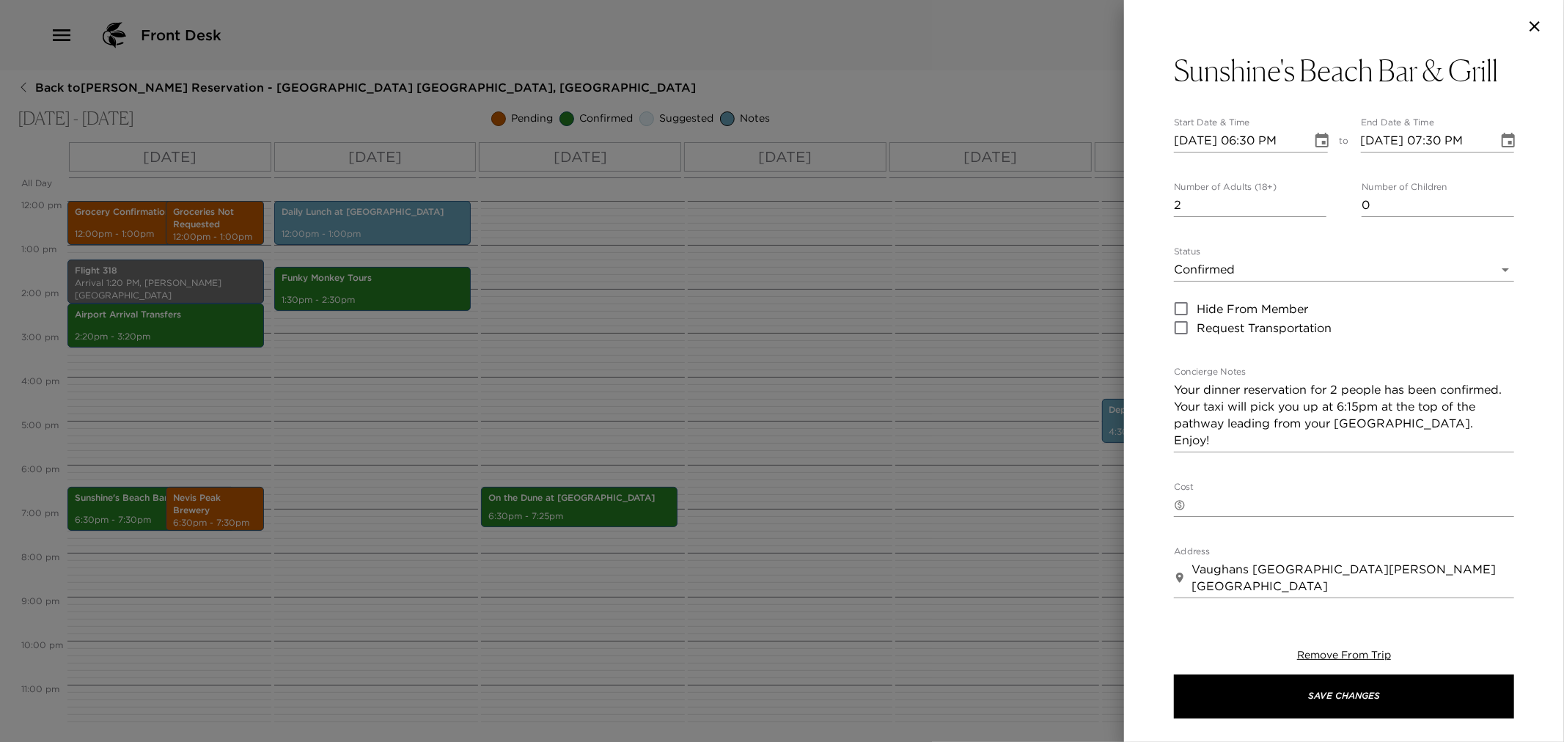
click at [1496, 269] on body "Front Desk Back to [PERSON_NAME] Reservation - [GEOGRAPHIC_DATA] 3 Nevis, [GEOG…" at bounding box center [782, 371] width 1564 height 742
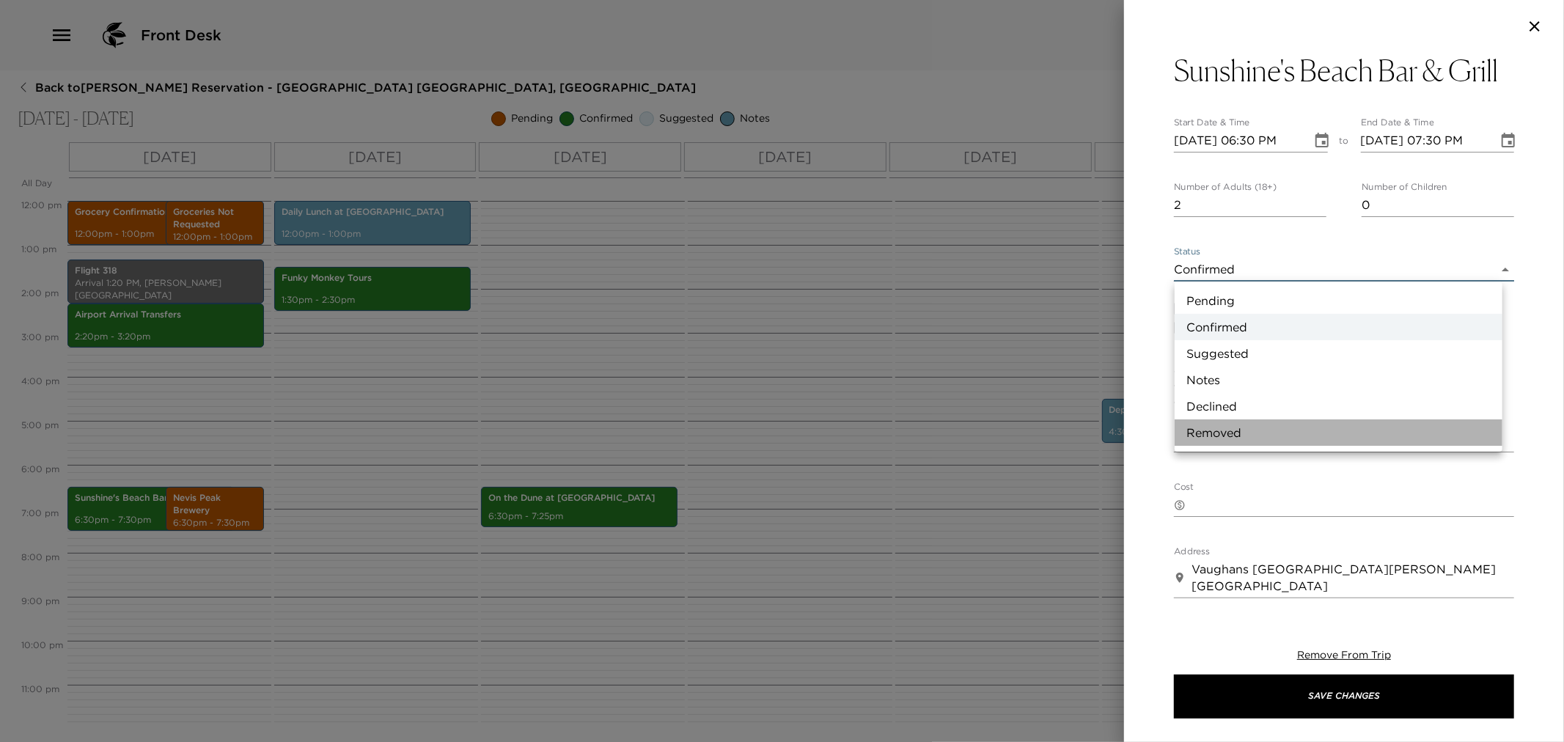
click at [1261, 438] on li "Removed" at bounding box center [1339, 432] width 328 height 26
type input "Removed"
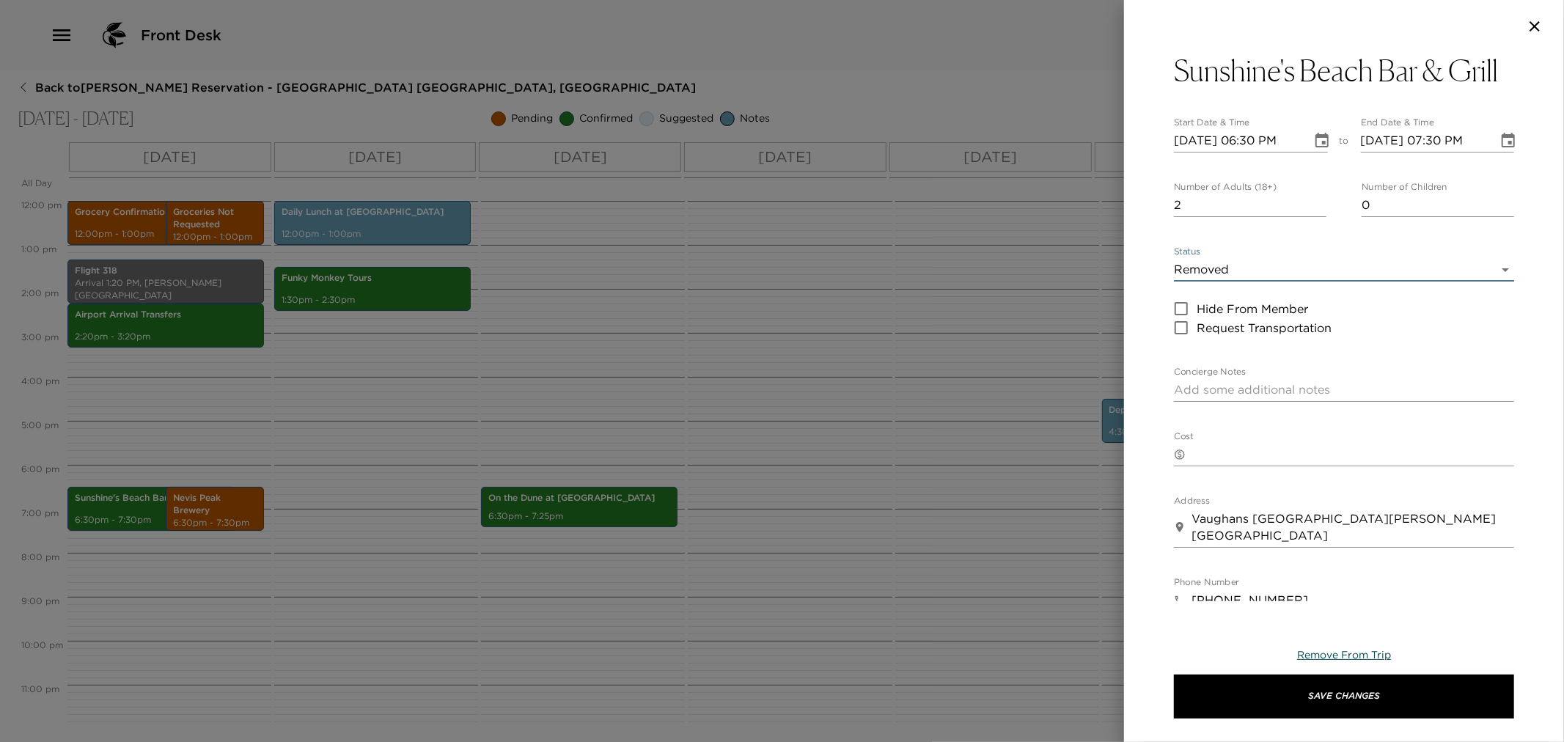
click at [1305, 649] on span "Remove From Trip" at bounding box center [1344, 654] width 94 height 13
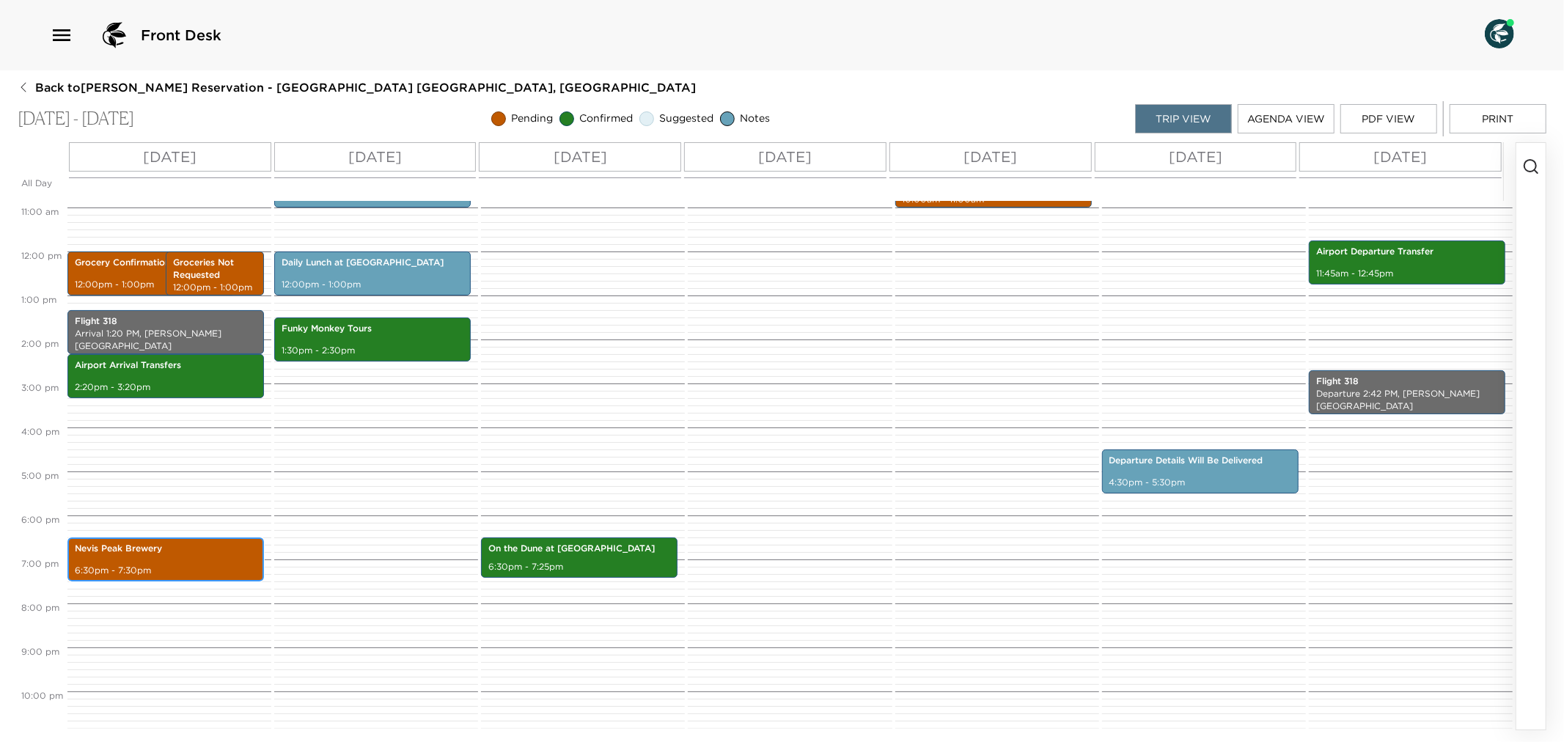
scroll to position [202, 0]
